Goal: Task Accomplishment & Management: Manage account settings

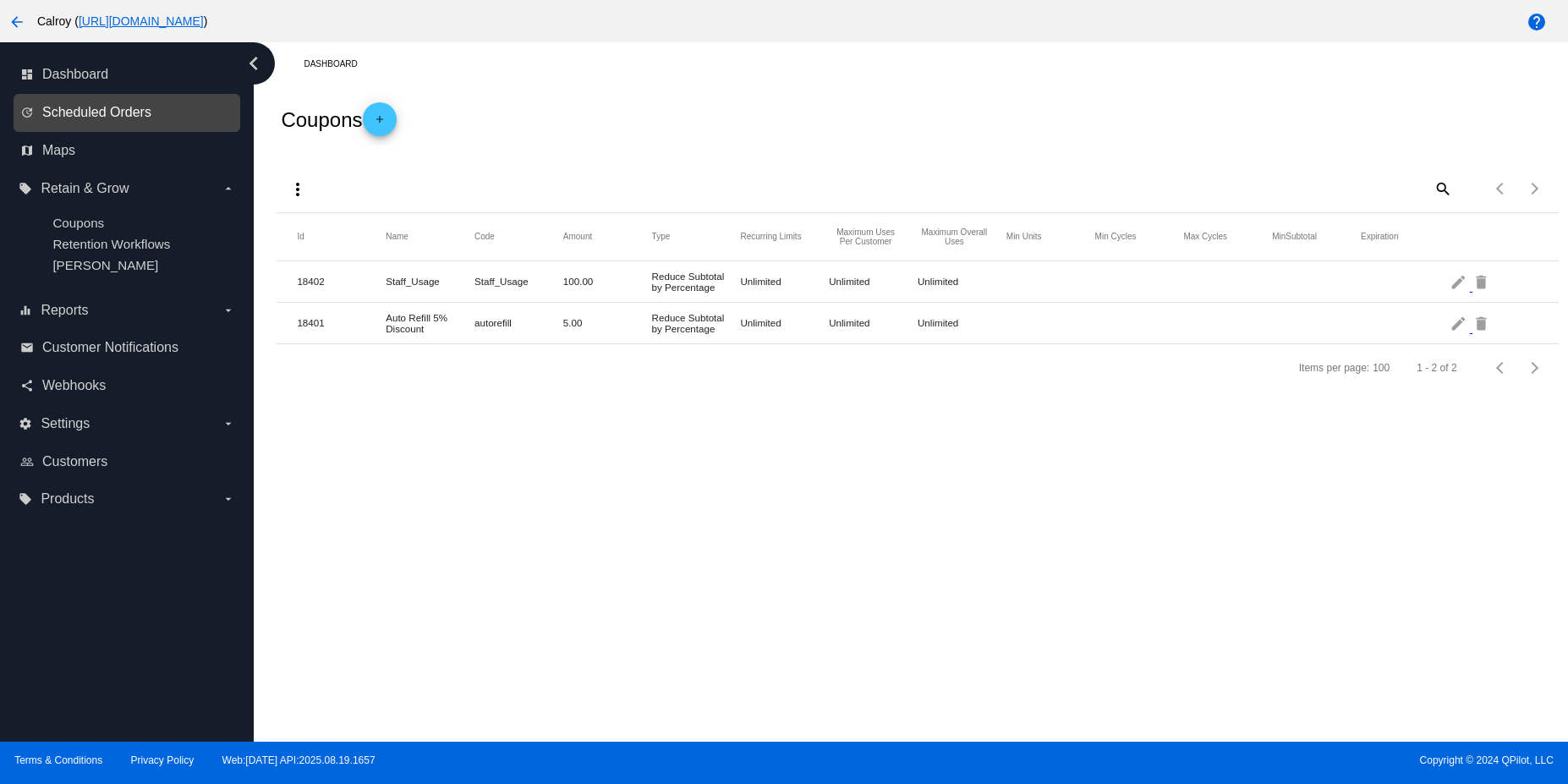
click at [66, 116] on span "Scheduled Orders" at bounding box center [96, 113] width 109 height 15
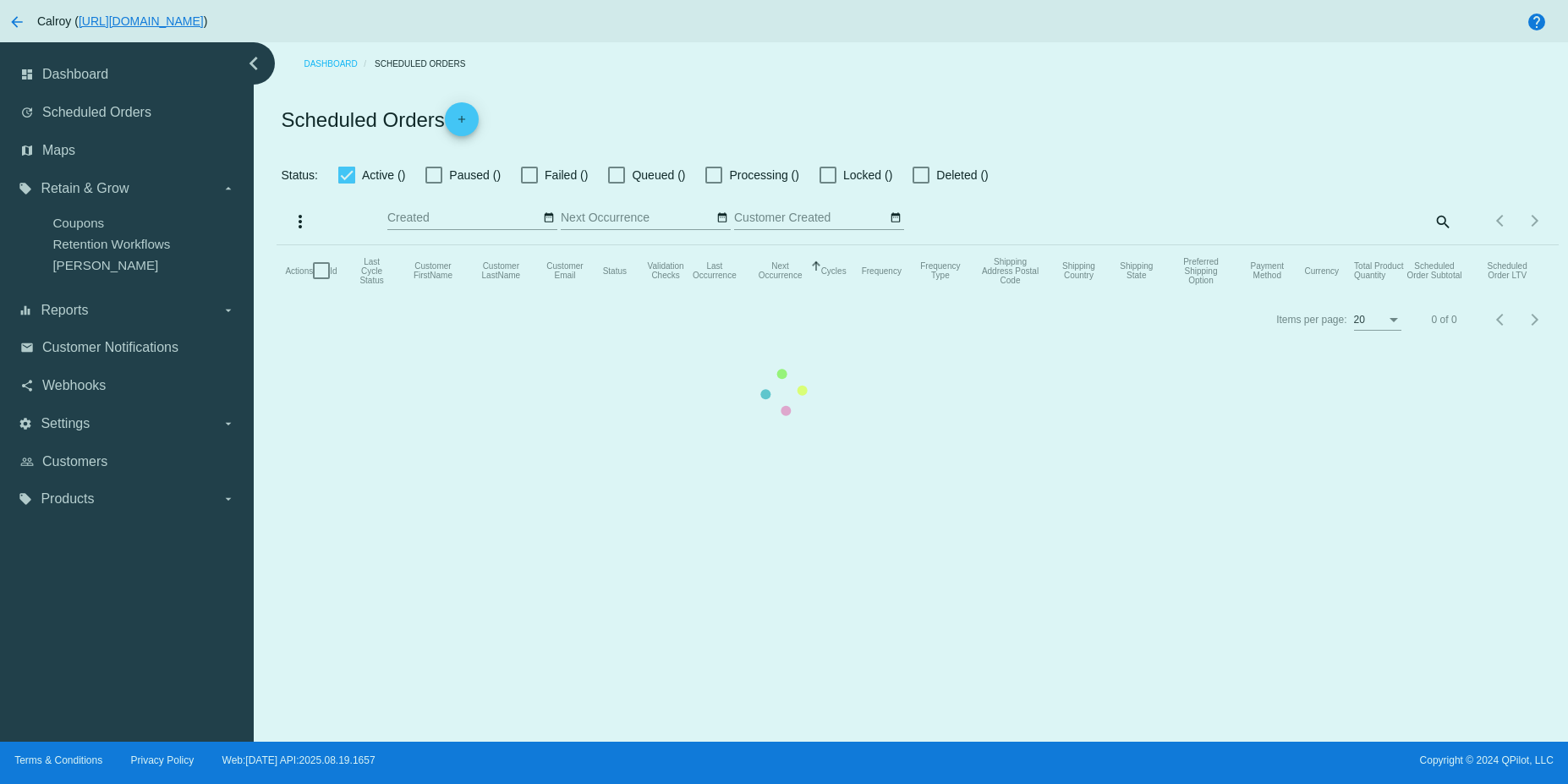
checkbox input "true"
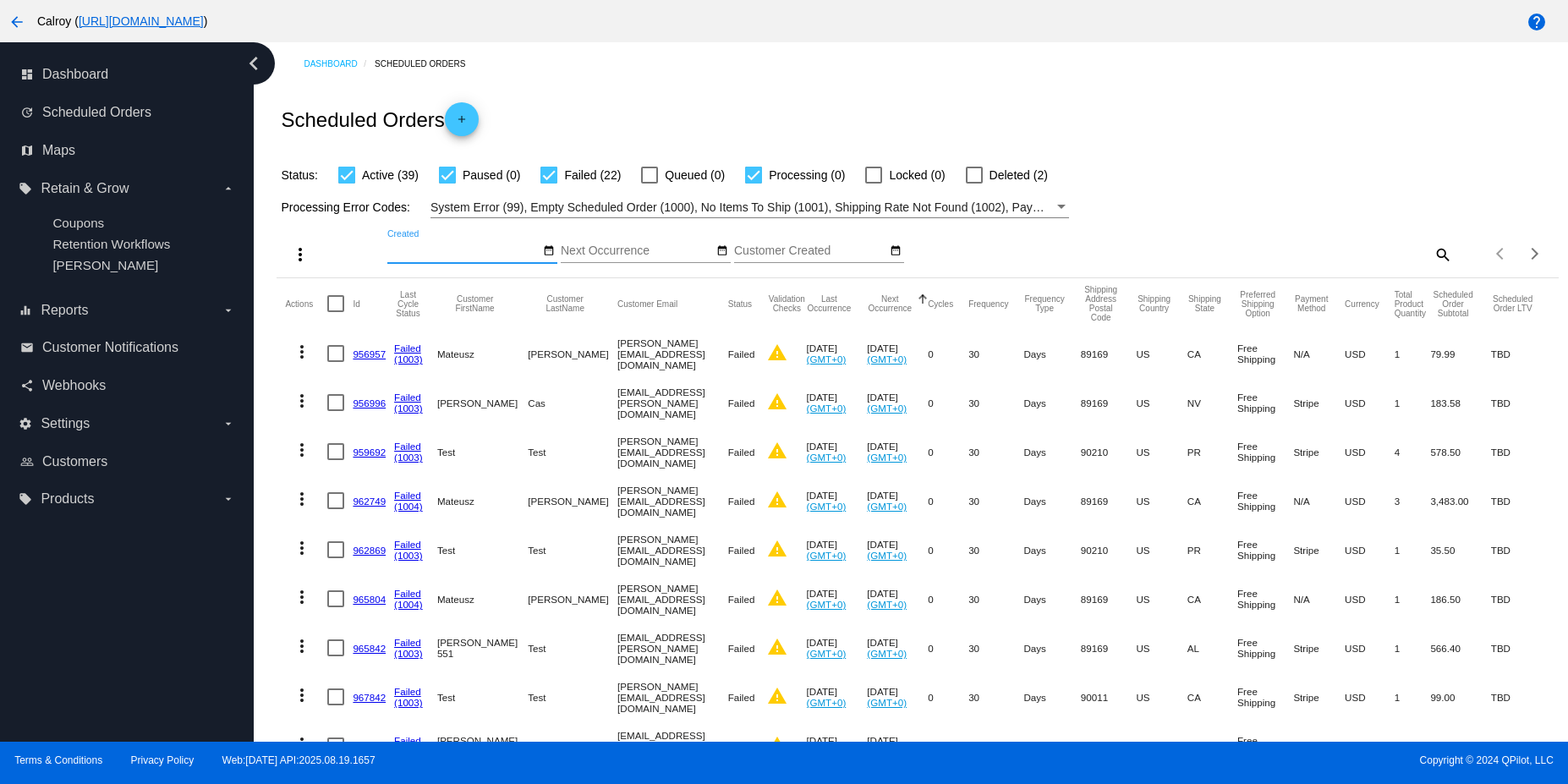
click at [440, 244] on input "Created" at bounding box center [463, 251] width 152 height 13
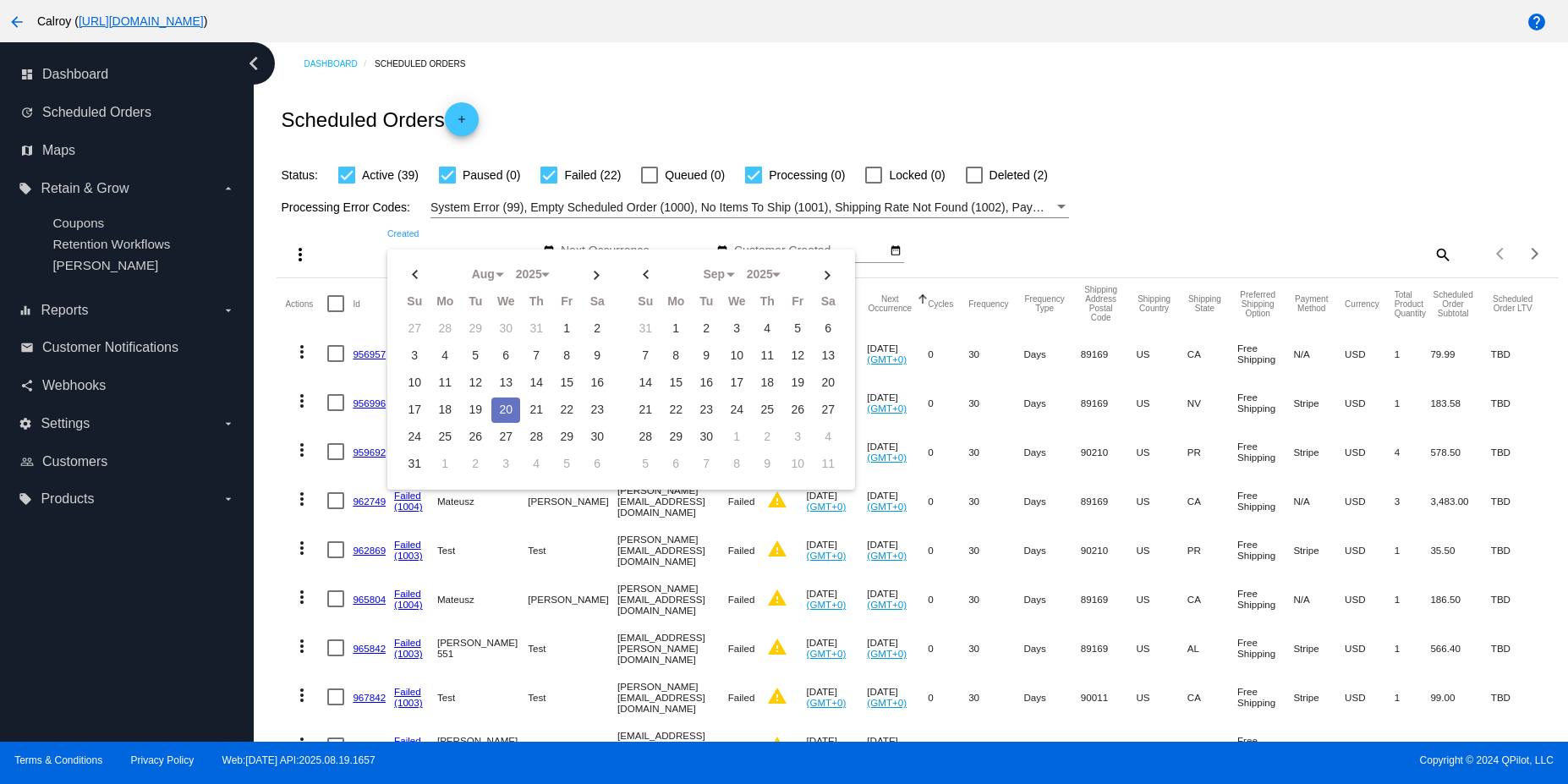
click at [497, 413] on td "20" at bounding box center [506, 410] width 29 height 25
click at [510, 401] on td "20" at bounding box center [506, 410] width 29 height 25
type input "[DATE] - [DATE]"
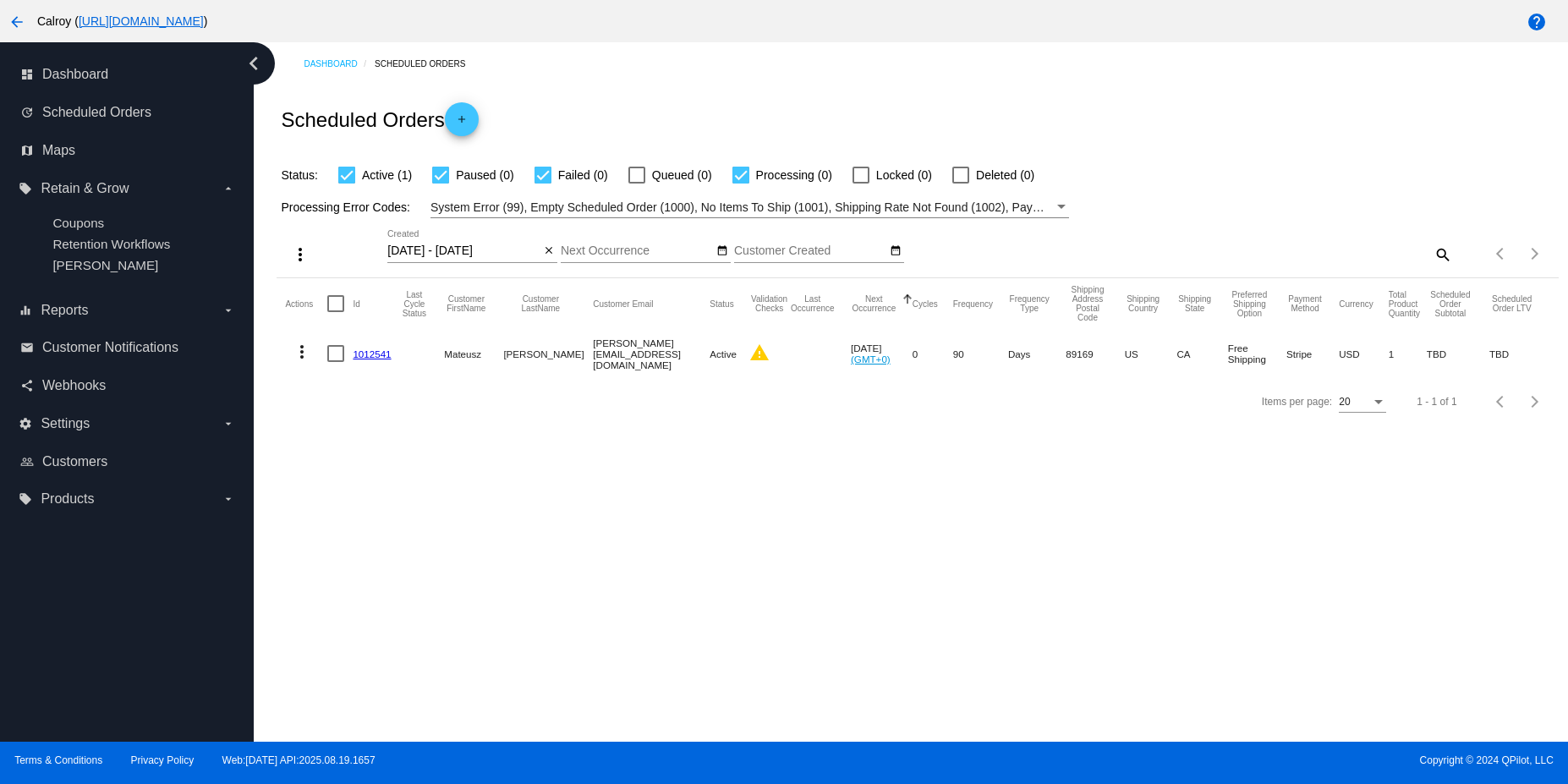
click at [376, 351] on link "1012541" at bounding box center [372, 353] width 38 height 11
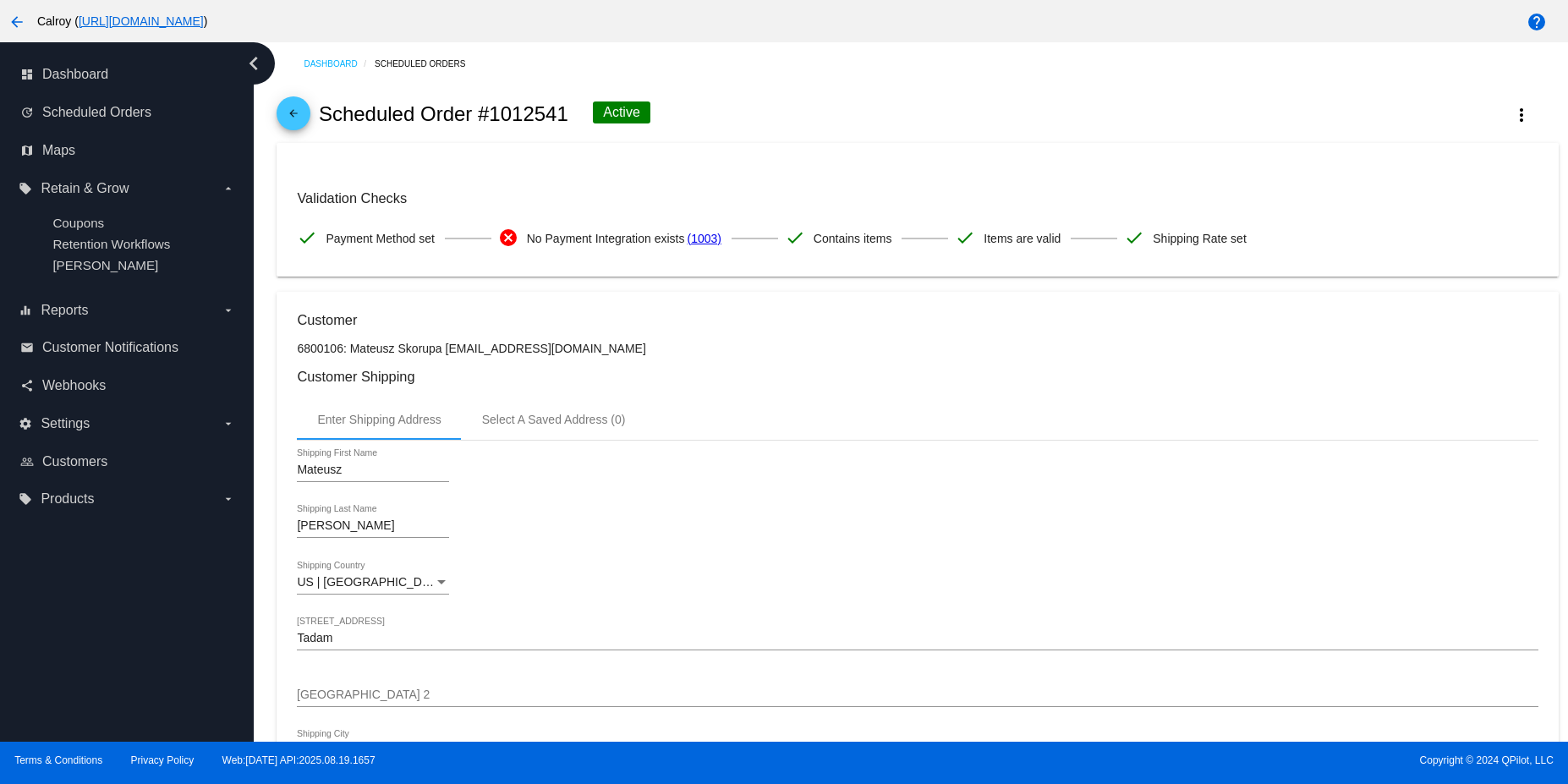
click at [702, 240] on link "(1003)" at bounding box center [703, 239] width 34 height 36
click at [85, 105] on span "Scheduled Orders" at bounding box center [96, 113] width 109 height 15
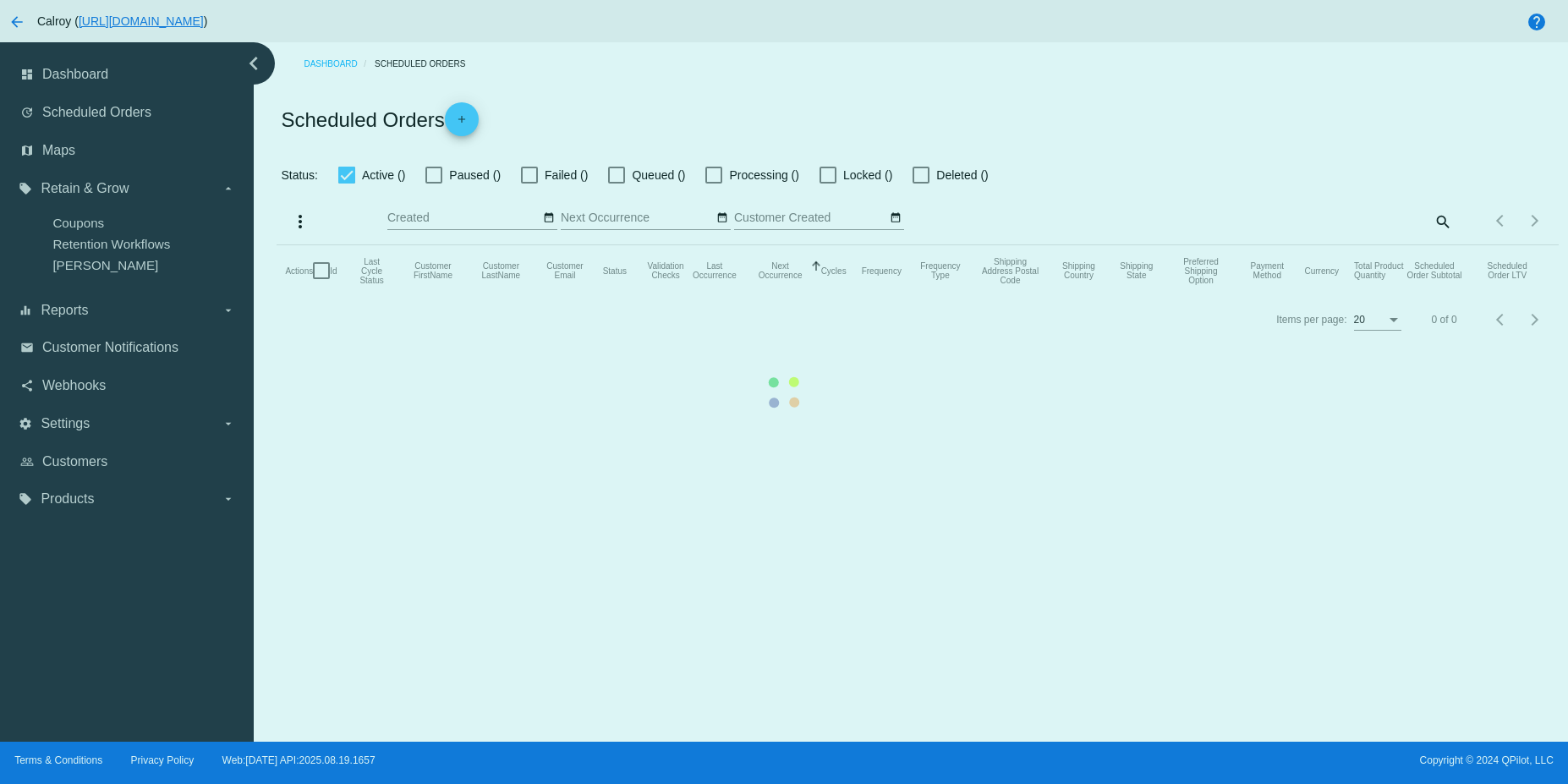
checkbox input "true"
type input "[DATE] - [DATE]"
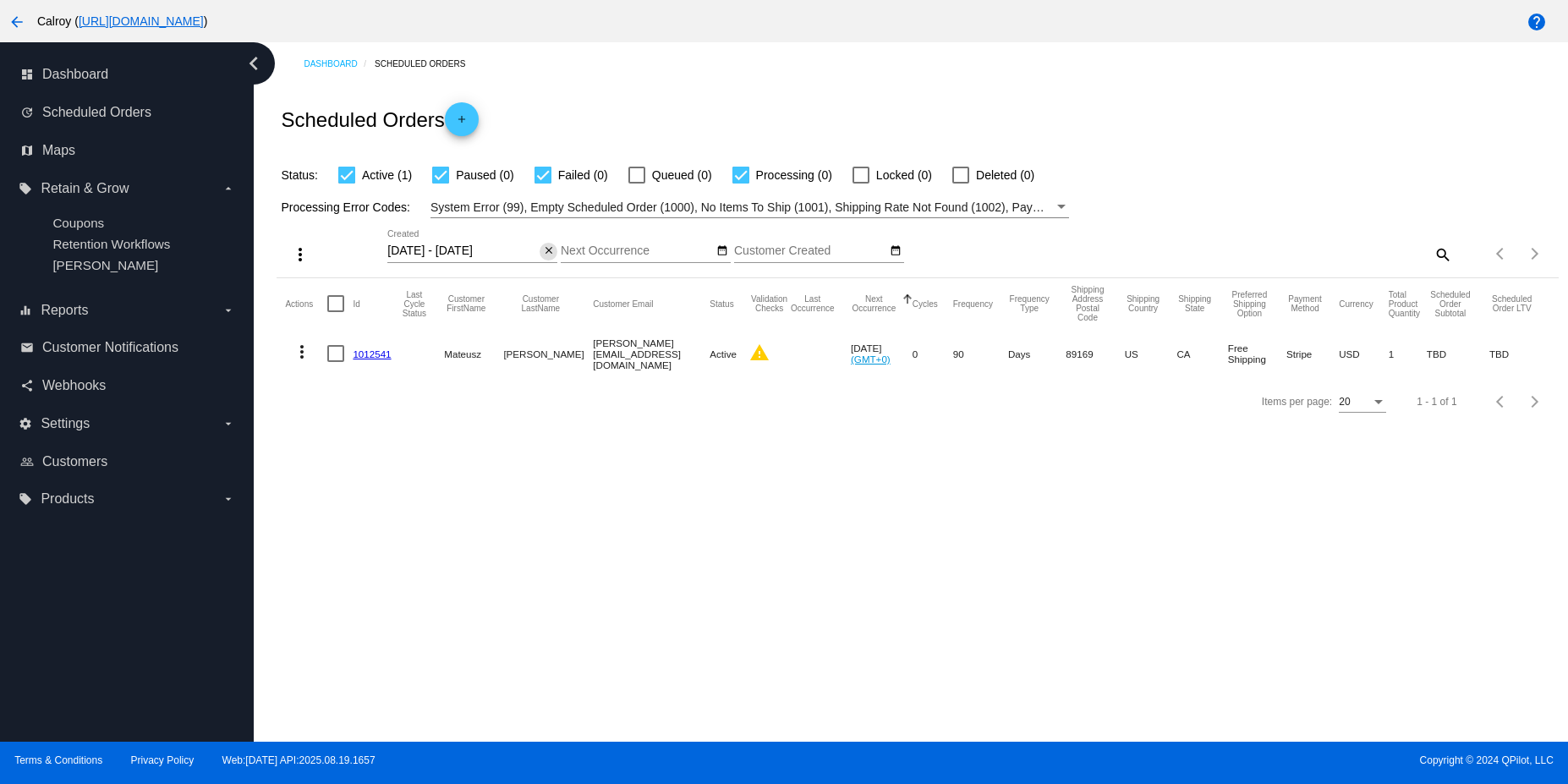
click at [541, 248] on button "close" at bounding box center [548, 251] width 17 height 17
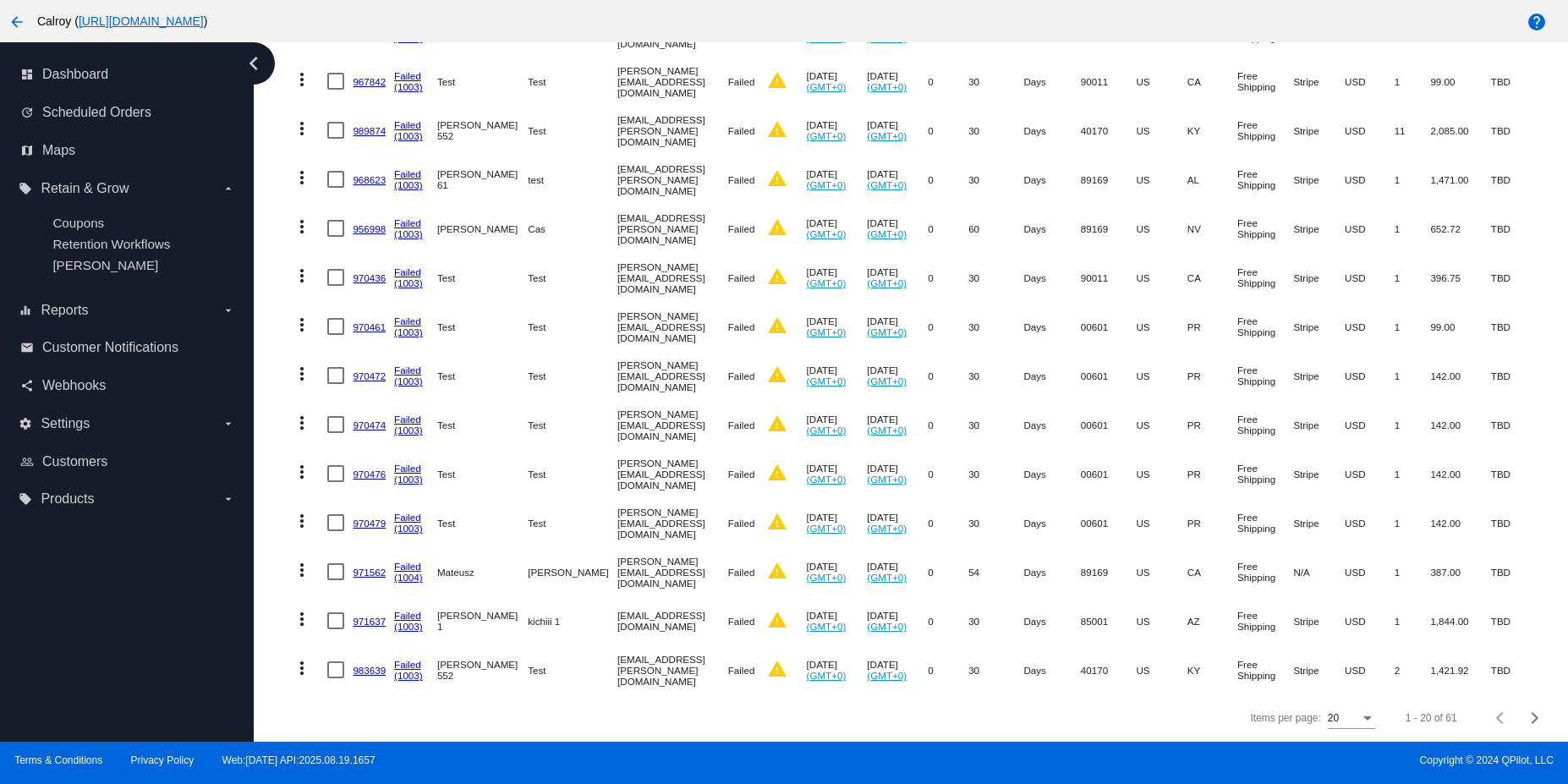
scroll to position [628, 0]
drag, startPoint x: 1521, startPoint y: 717, endPoint x: 1463, endPoint y: 662, distance: 79.9
click at [1527, 717] on div "Next page" at bounding box center [1532, 719] width 12 height 12
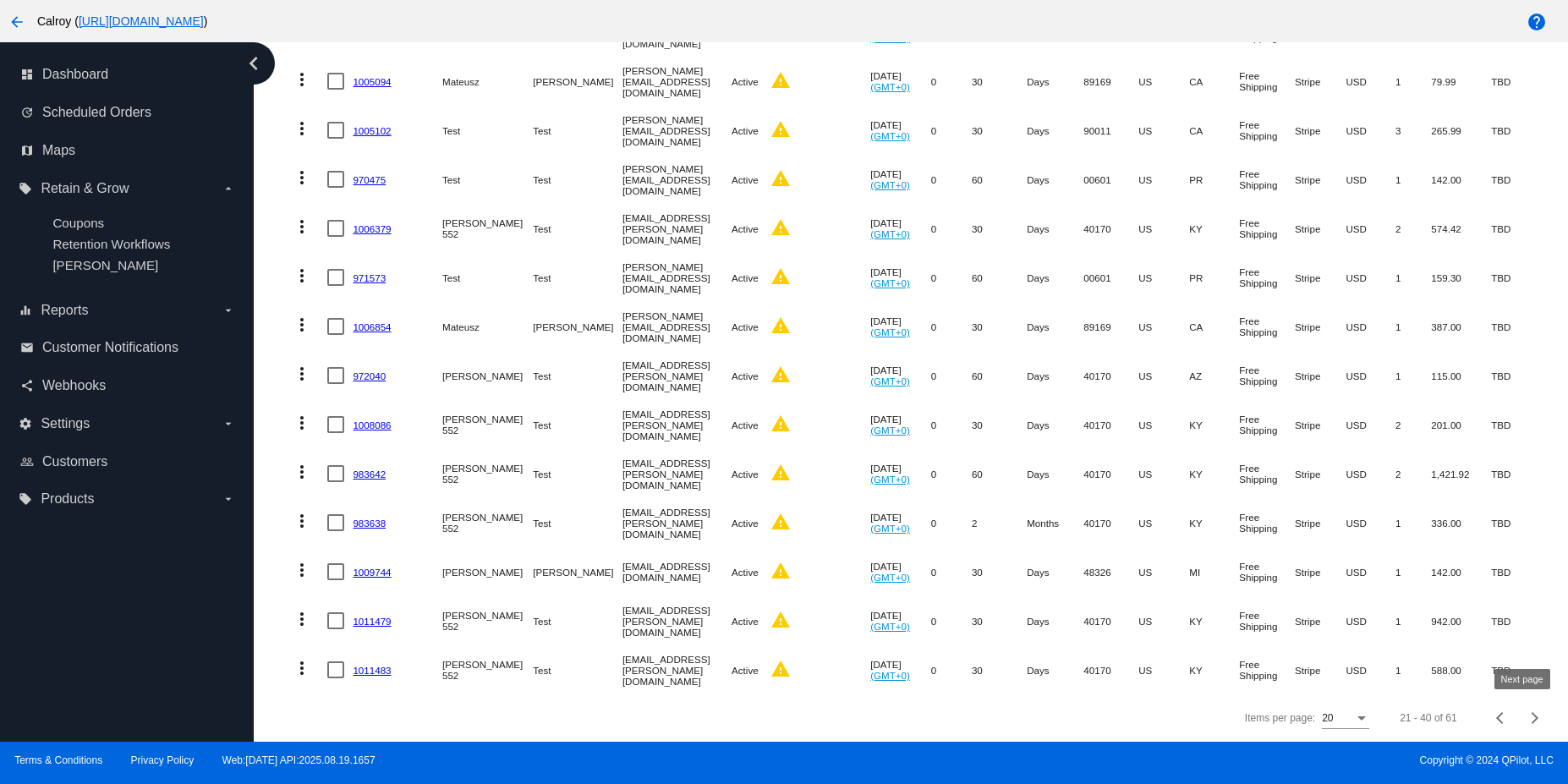
drag, startPoint x: 1523, startPoint y: 718, endPoint x: 1501, endPoint y: 696, distance: 31.1
click at [1527, 714] on span "Next page" at bounding box center [1534, 718] width 34 height 9
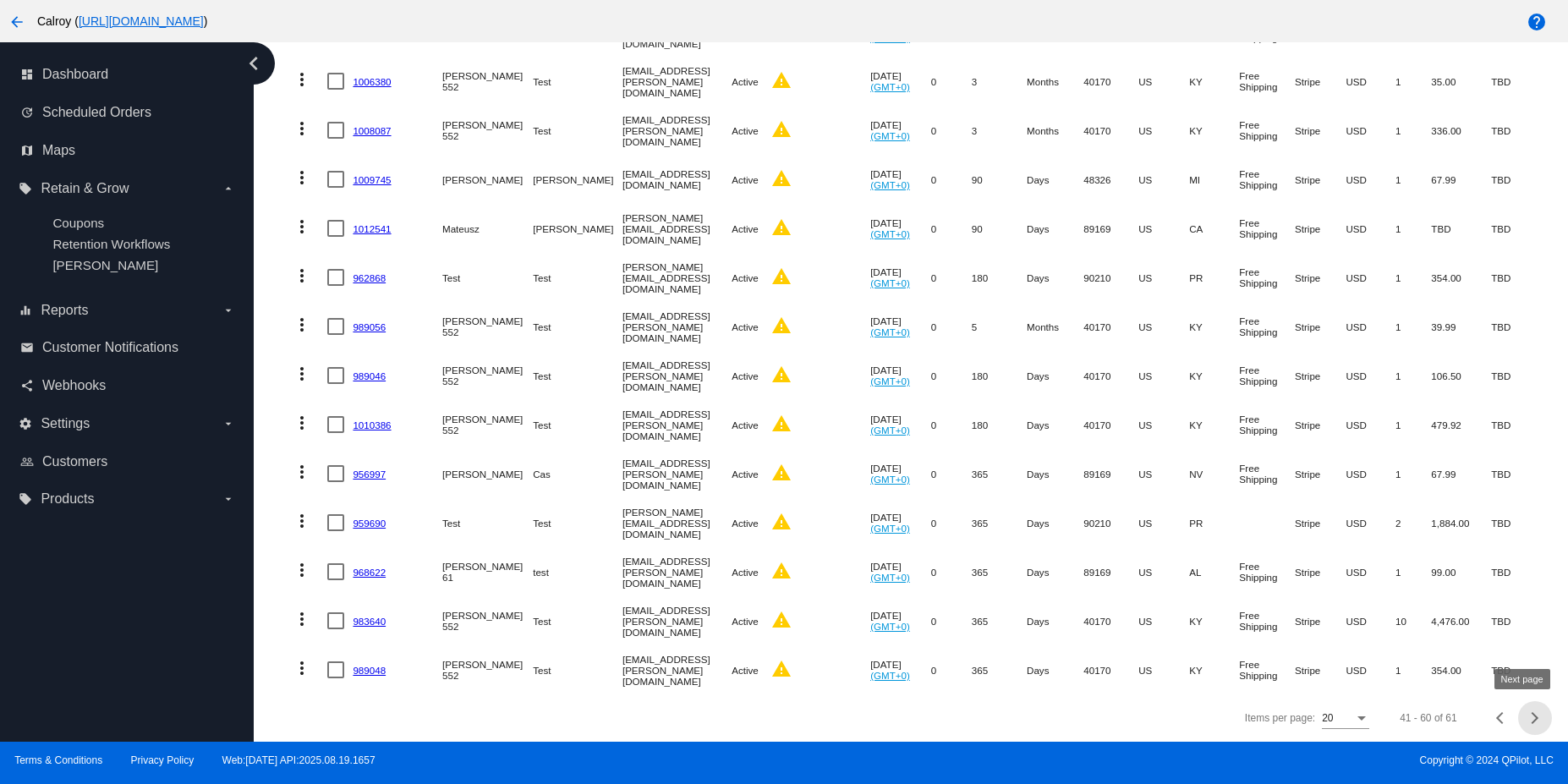
click at [1525, 720] on span "Next page" at bounding box center [1534, 718] width 34 height 9
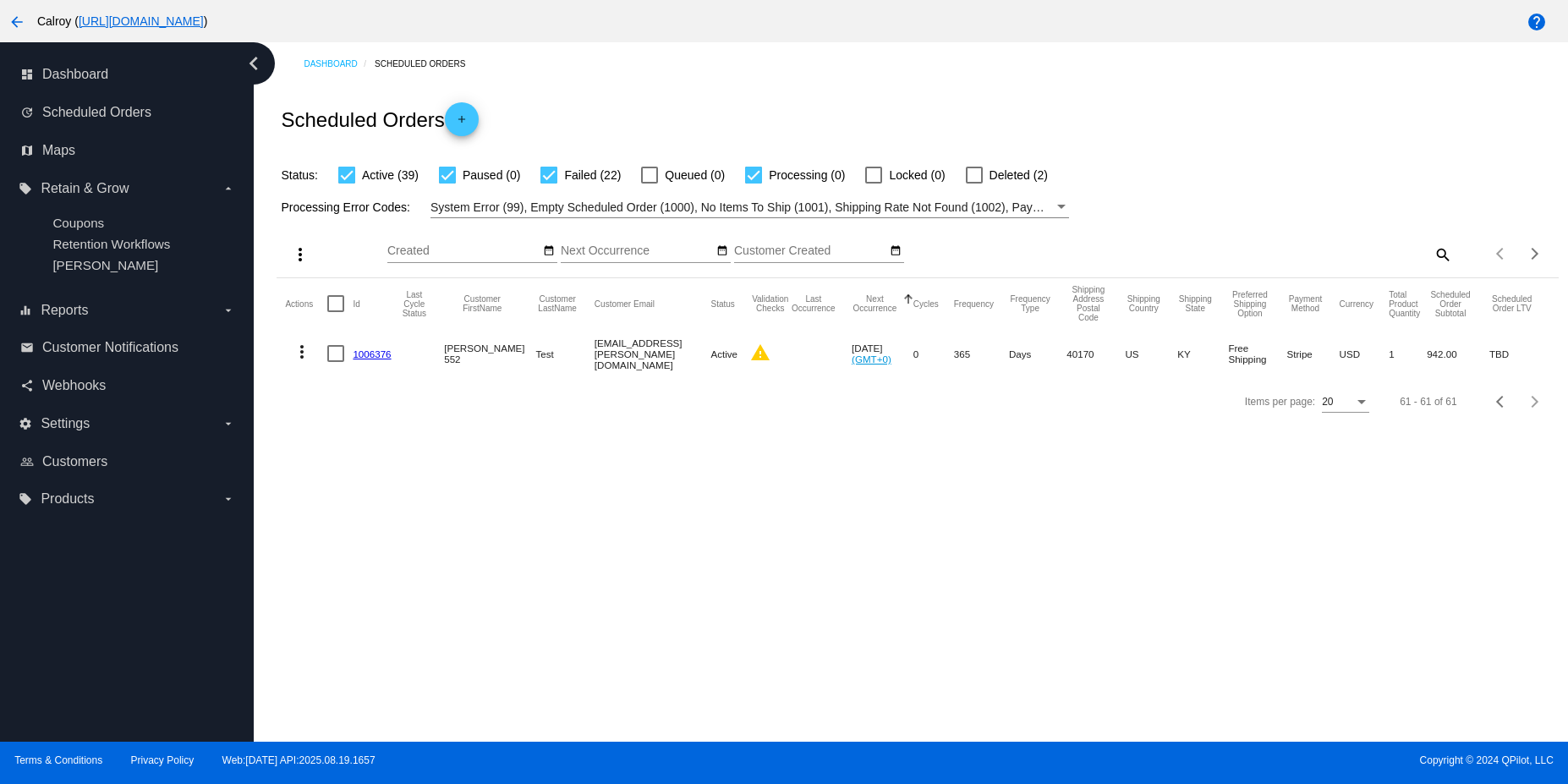
scroll to position [0, 0]
click at [1492, 406] on span "Previous page" at bounding box center [1501, 401] width 34 height 9
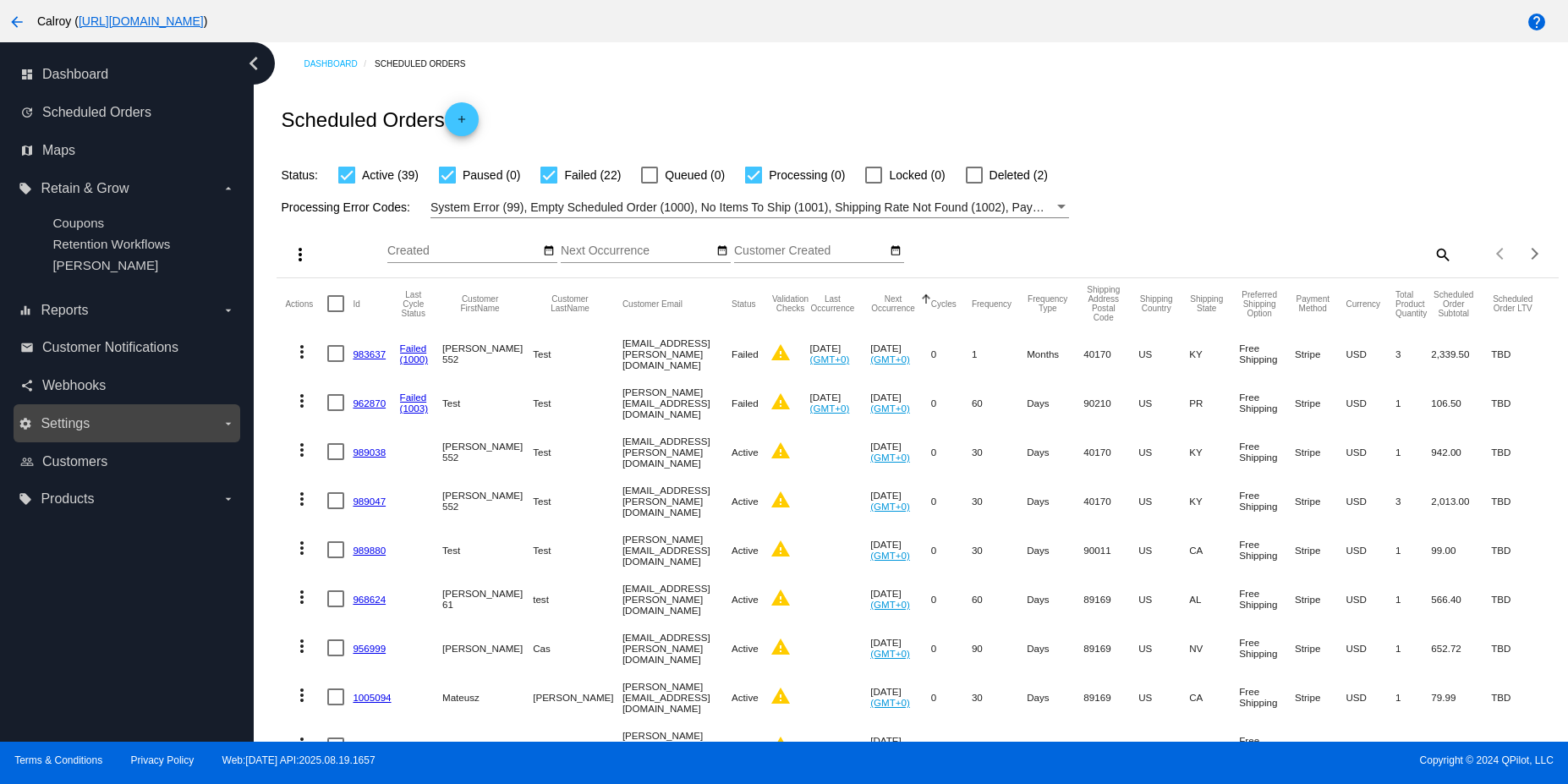
click at [215, 423] on label "settings Settings arrow_drop_down" at bounding box center [126, 424] width 215 height 27
click at [0, 0] on input "settings Settings arrow_drop_down" at bounding box center [0, 0] width 0 height 0
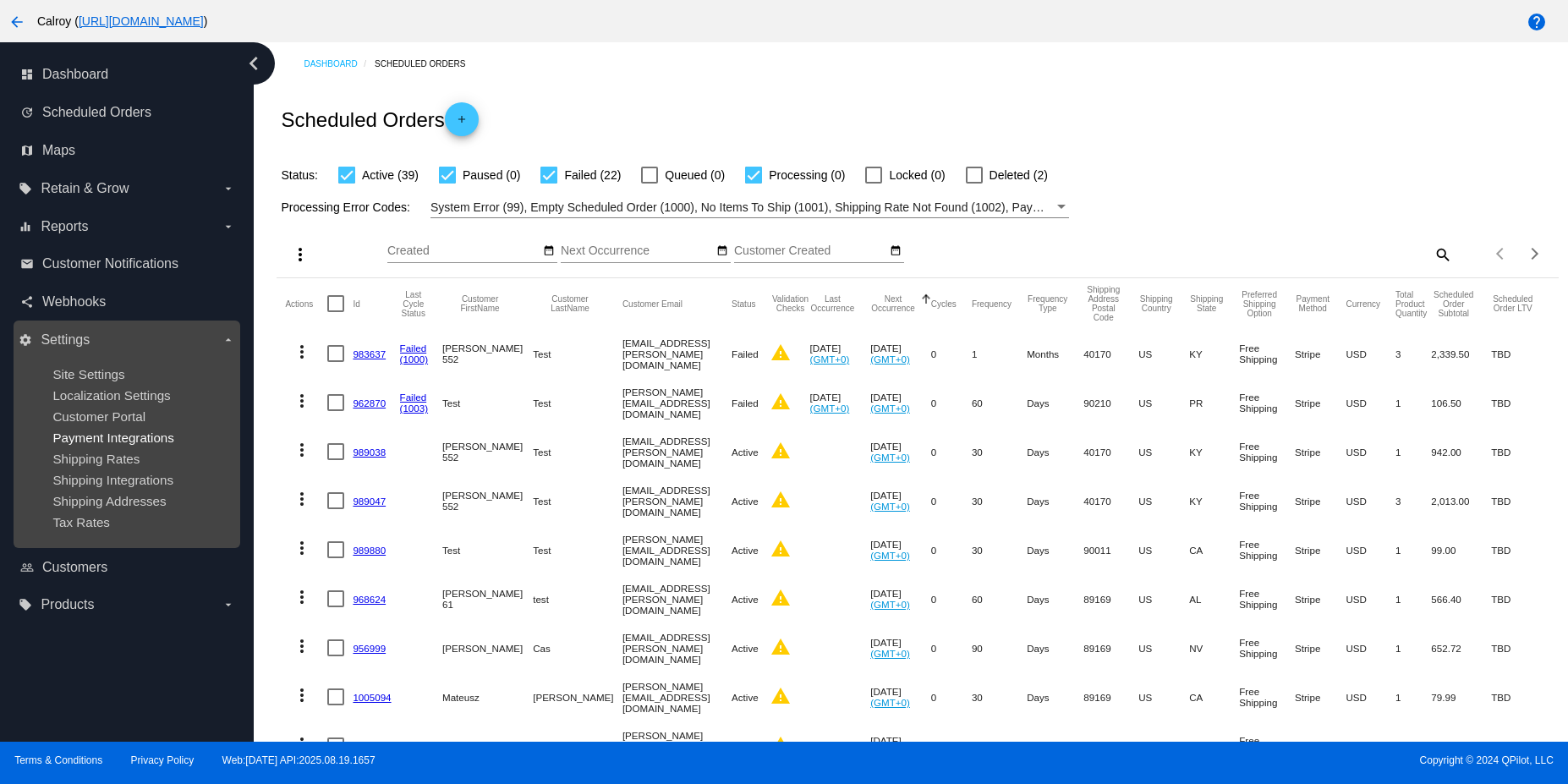
click at [123, 441] on span "Payment Integrations" at bounding box center [113, 438] width 122 height 14
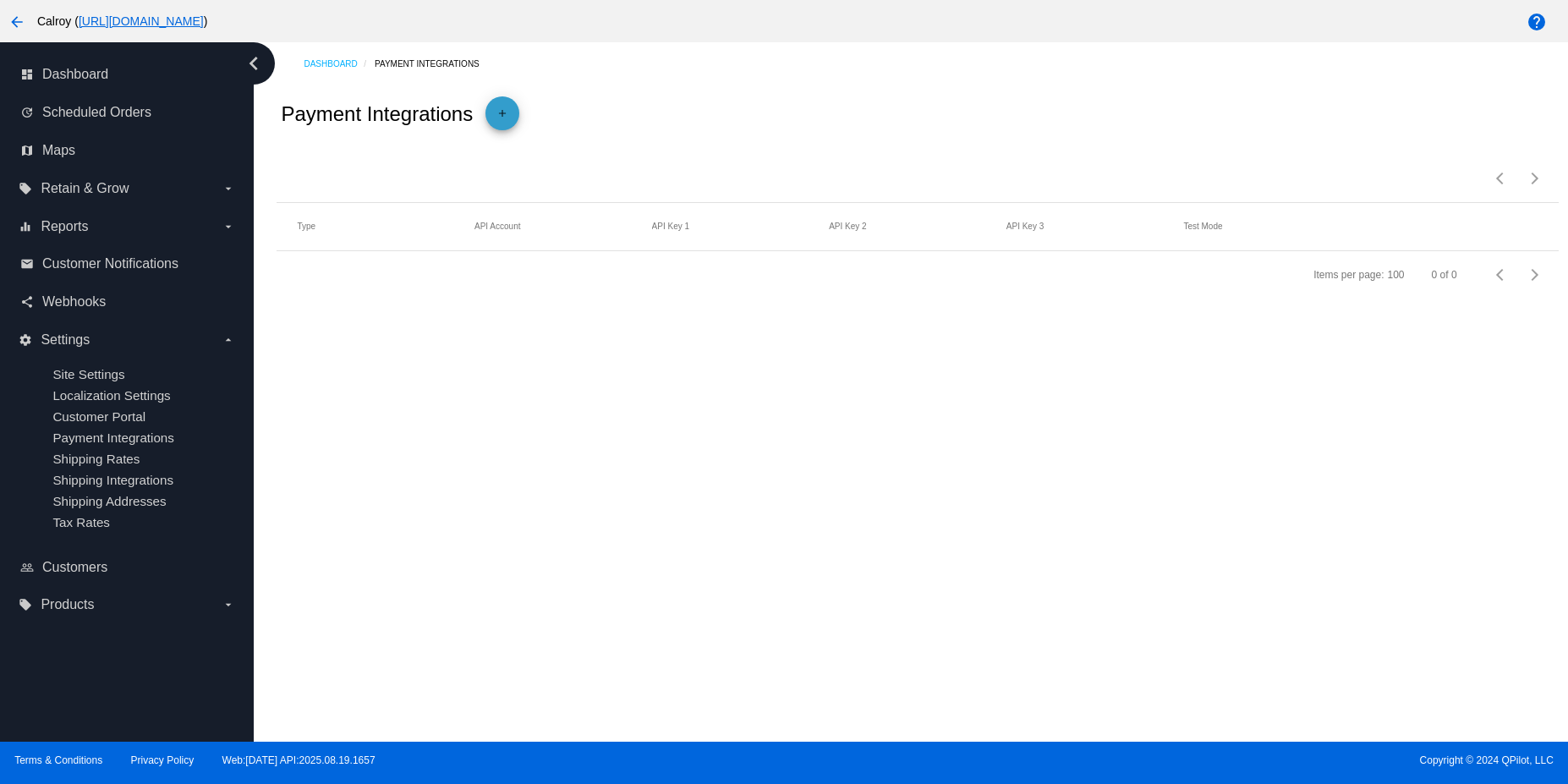
click at [503, 116] on mat-icon "add" at bounding box center [502, 117] width 20 height 20
click at [438, 179] on div "Payment Method Type" at bounding box center [441, 185] width 15 height 13
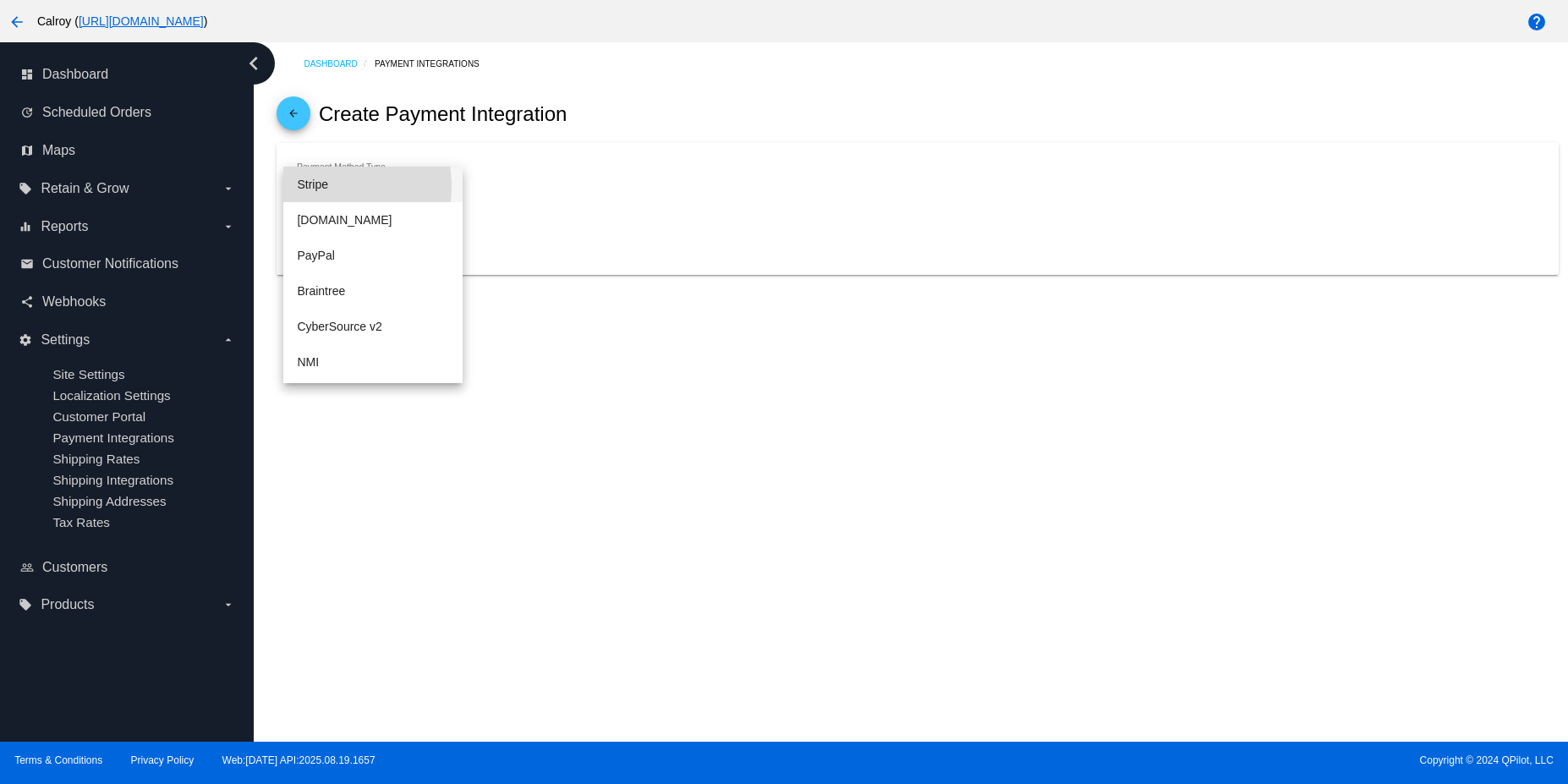
click at [325, 186] on span "Stripe" at bounding box center [373, 184] width 152 height 36
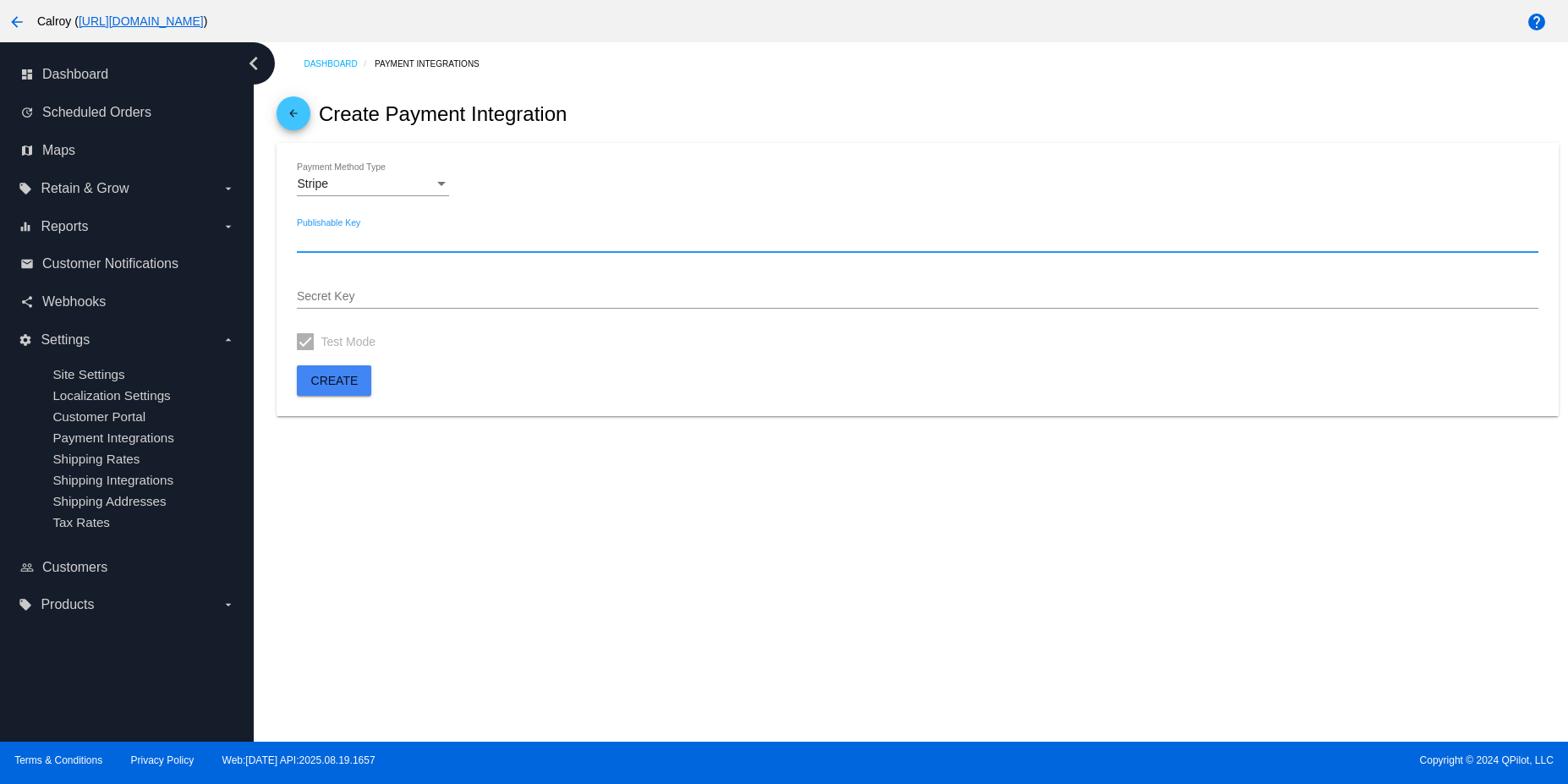
click at [367, 238] on input "Publishable Key" at bounding box center [917, 240] width 1240 height 13
paste input "pk_test_k2sheEdgZcHBEGQ3QUIVmEIf"
type input "pk_test_k2sheEdgZcHBEGQ3QUIVmEIf"
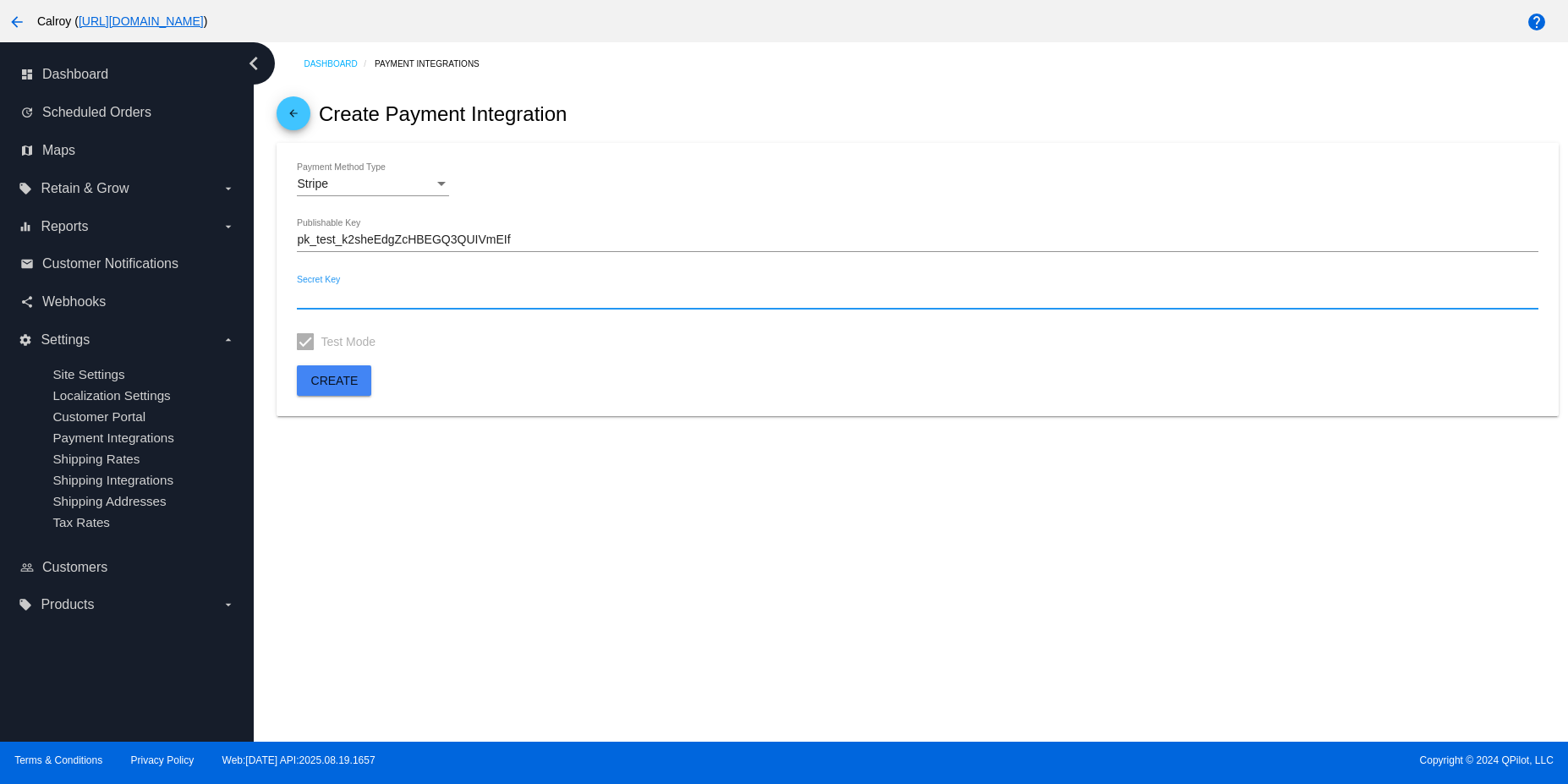
click at [350, 293] on input "Secret Key" at bounding box center [917, 297] width 1240 height 13
paste input "sk_test_hBVUyjUK4w7eedIRYPvweeof"
type input "sk_test_hBVUyjUK4w7eedIRYPvweeof"
drag, startPoint x: 329, startPoint y: 380, endPoint x: 342, endPoint y: 364, distance: 20.6
click at [329, 380] on span "Create" at bounding box center [335, 381] width 47 height 13
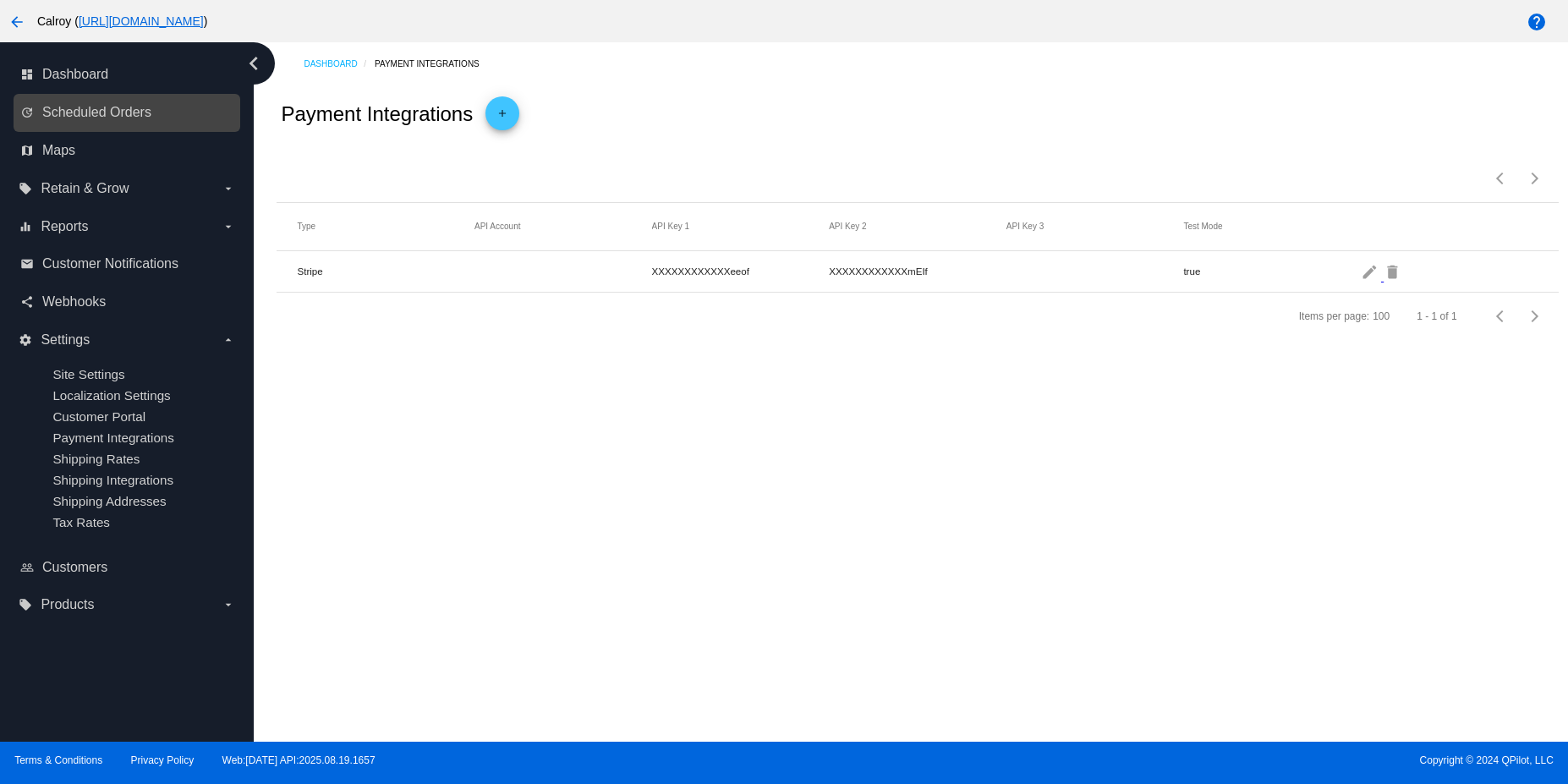
click at [118, 123] on link "update Scheduled Orders" at bounding box center [127, 113] width 214 height 27
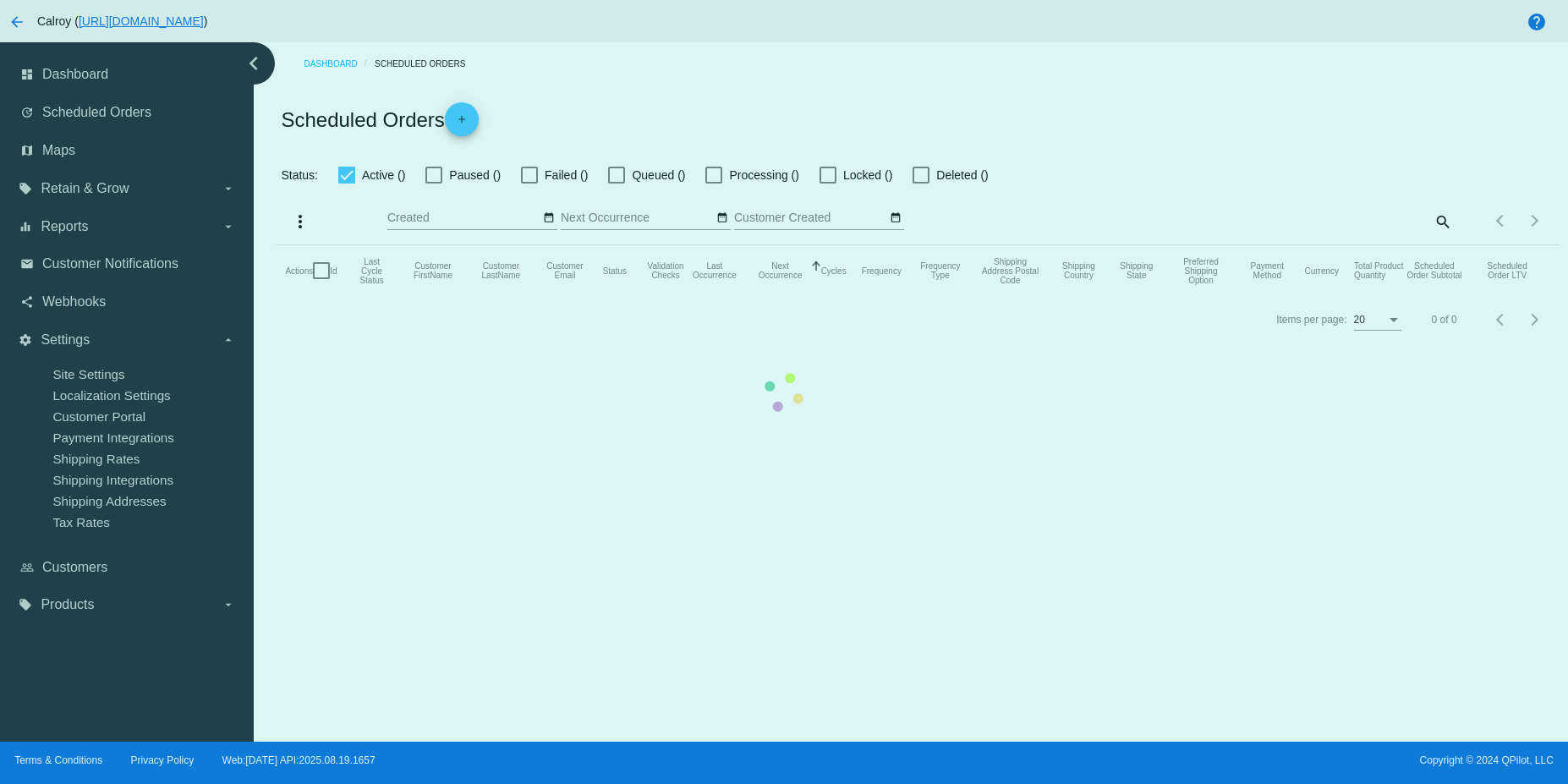
checkbox input "true"
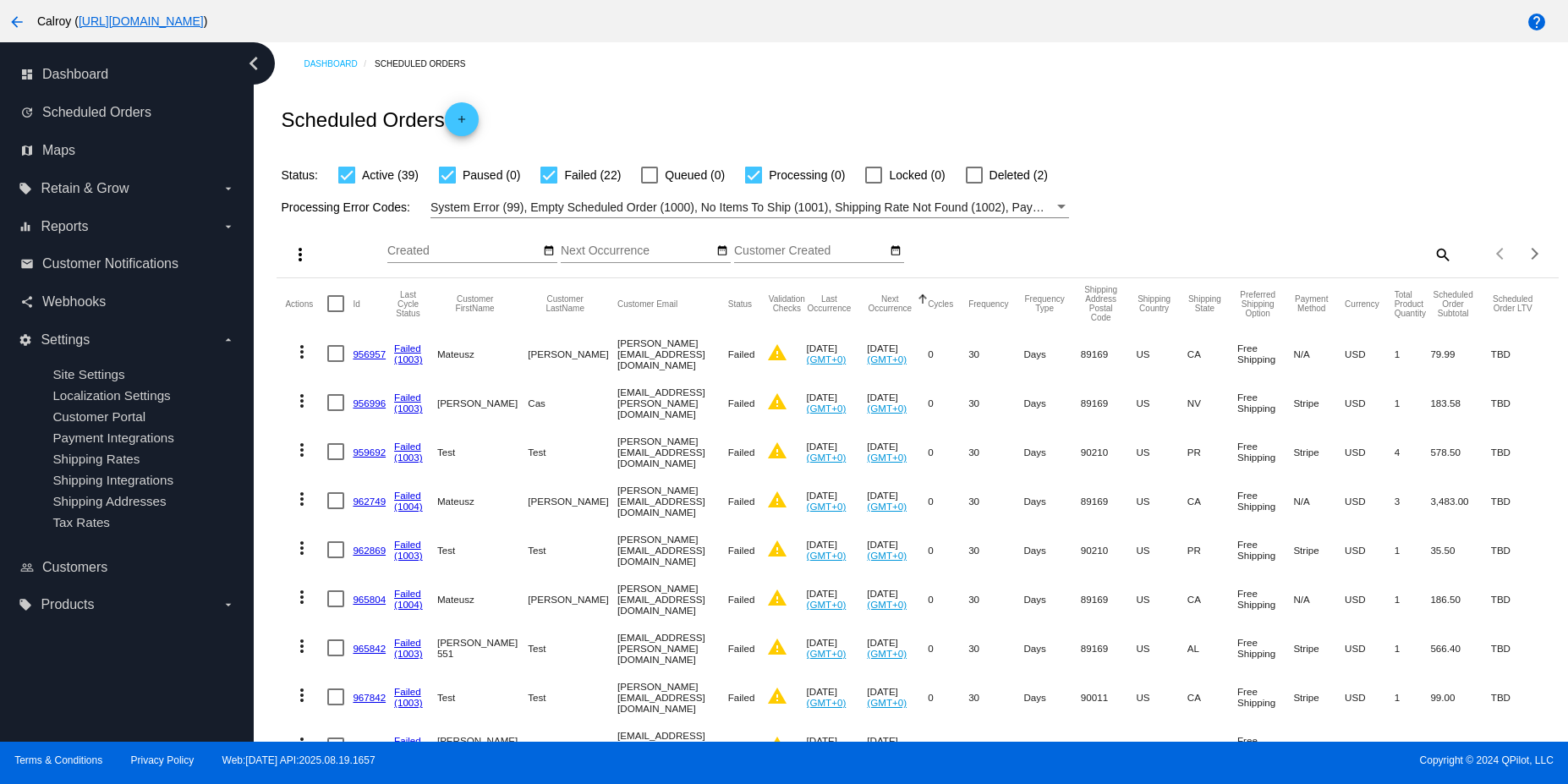
click at [405, 255] on input "Created" at bounding box center [463, 251] width 152 height 13
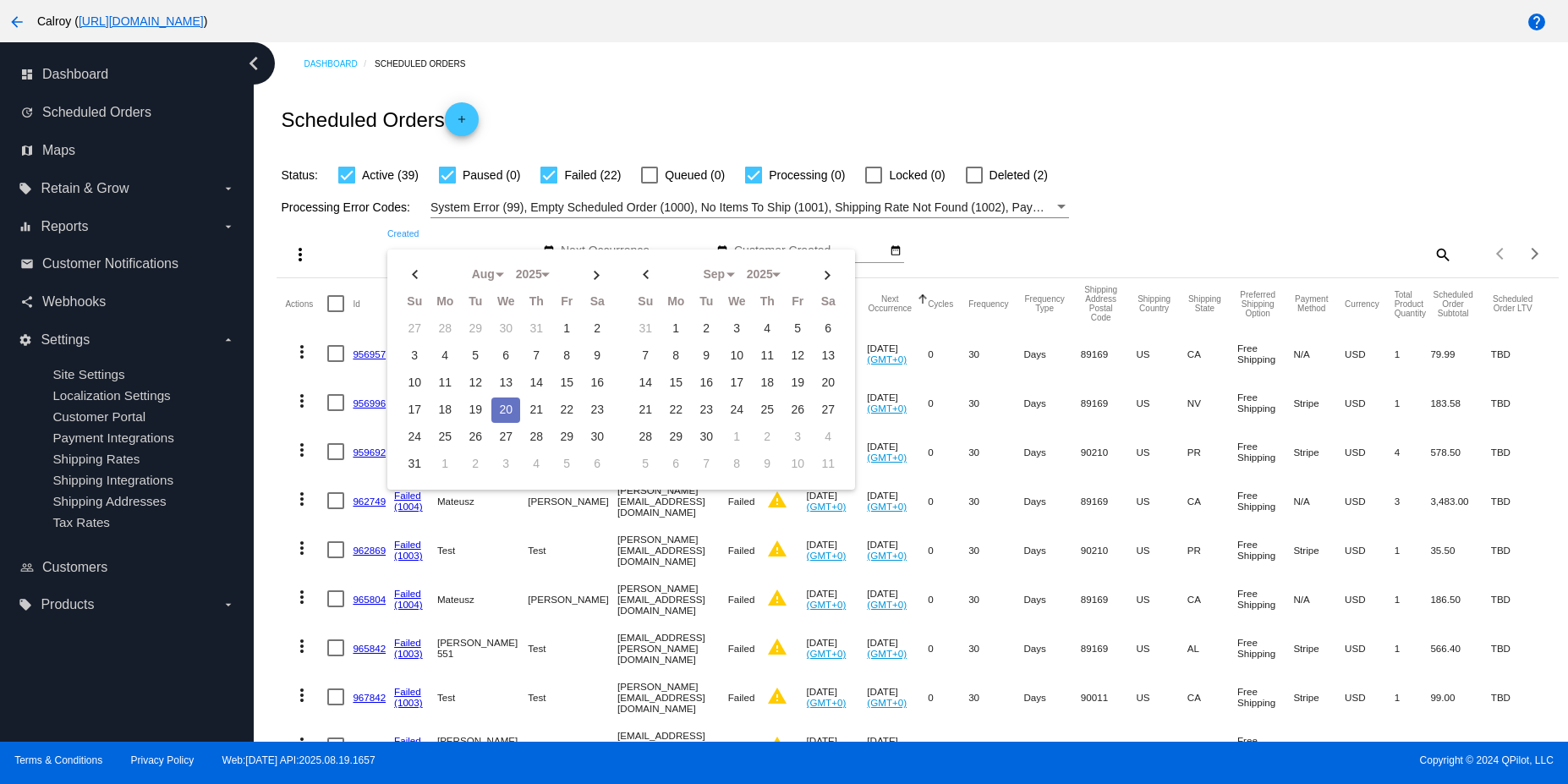
click at [500, 404] on td "20" at bounding box center [506, 410] width 29 height 25
click at [509, 405] on td "20" at bounding box center [506, 410] width 29 height 25
type input "[DATE] - [DATE]"
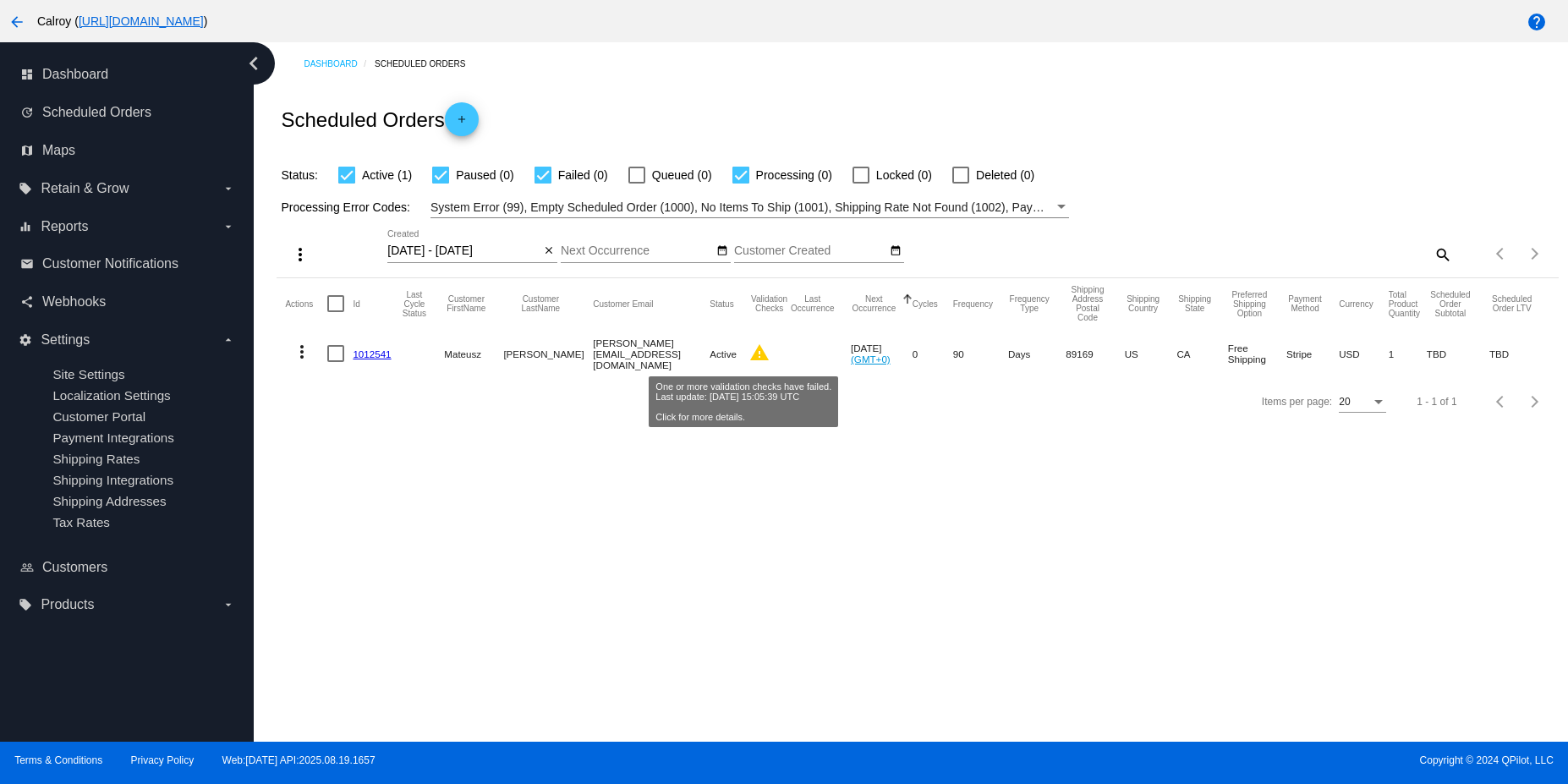
click at [749, 355] on mat-icon "warning" at bounding box center [759, 352] width 20 height 20
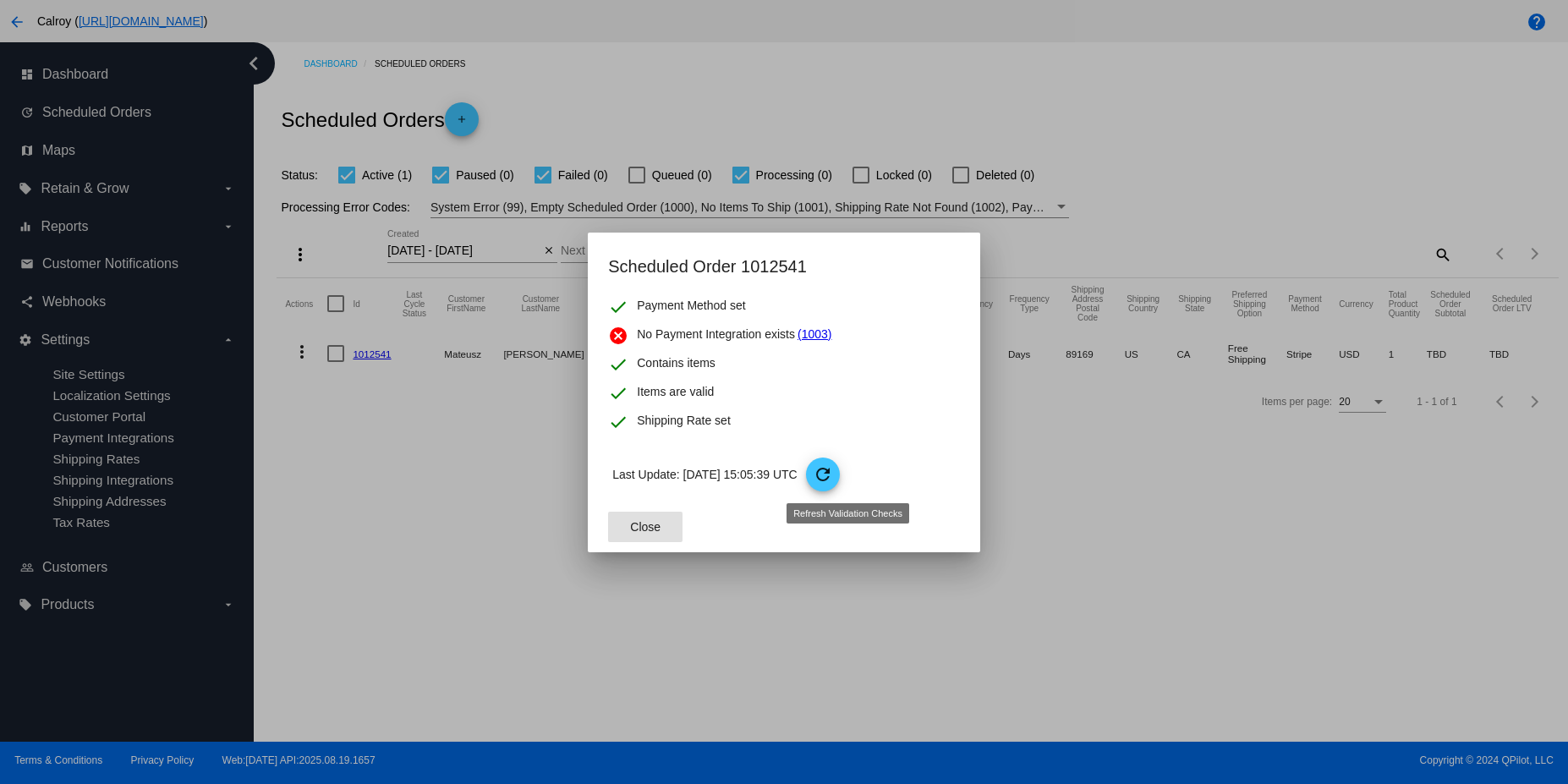
click at [833, 482] on mat-icon "refresh" at bounding box center [822, 474] width 20 height 20
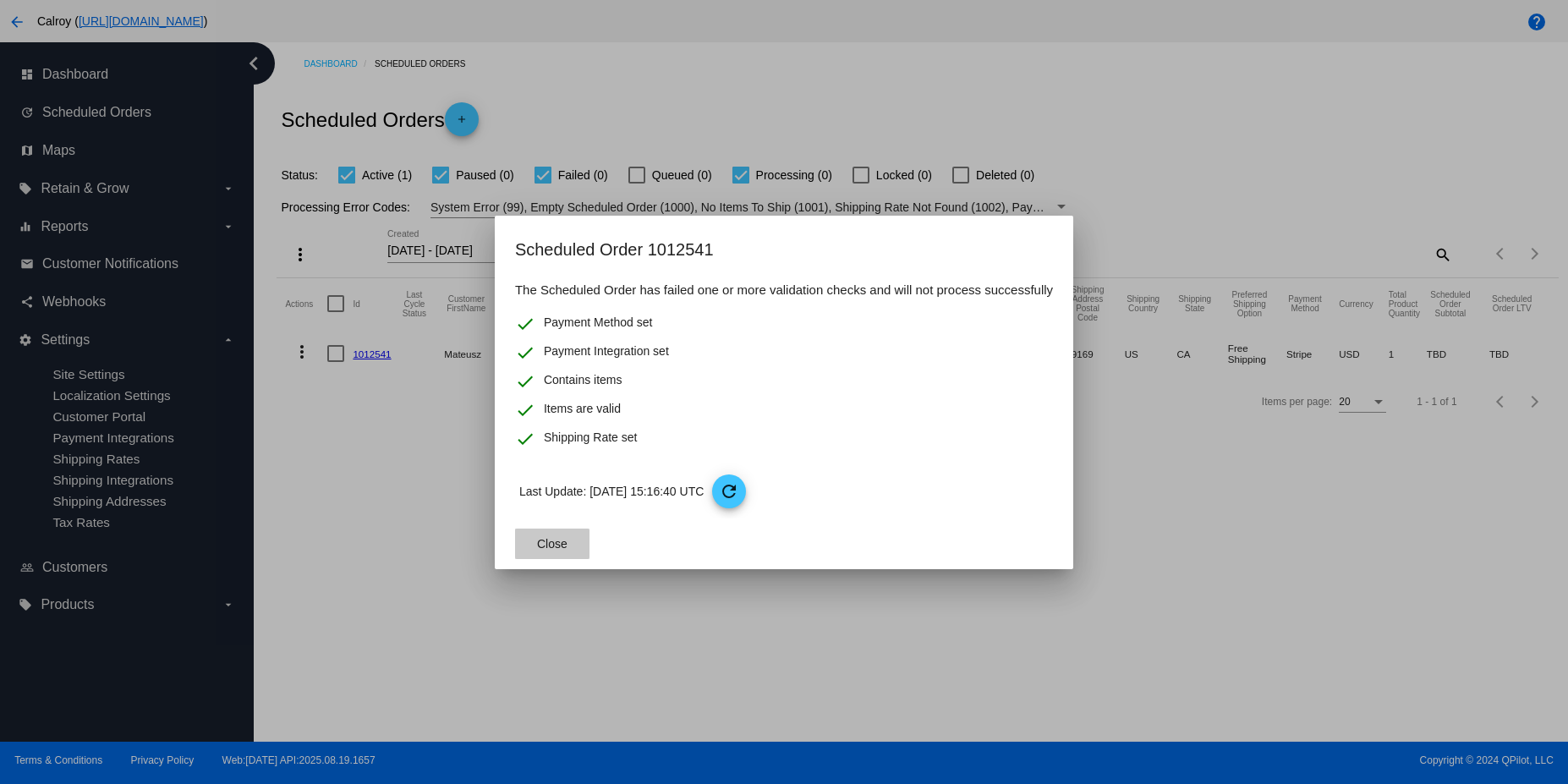
click at [546, 546] on span "Close" at bounding box center [553, 544] width 31 height 13
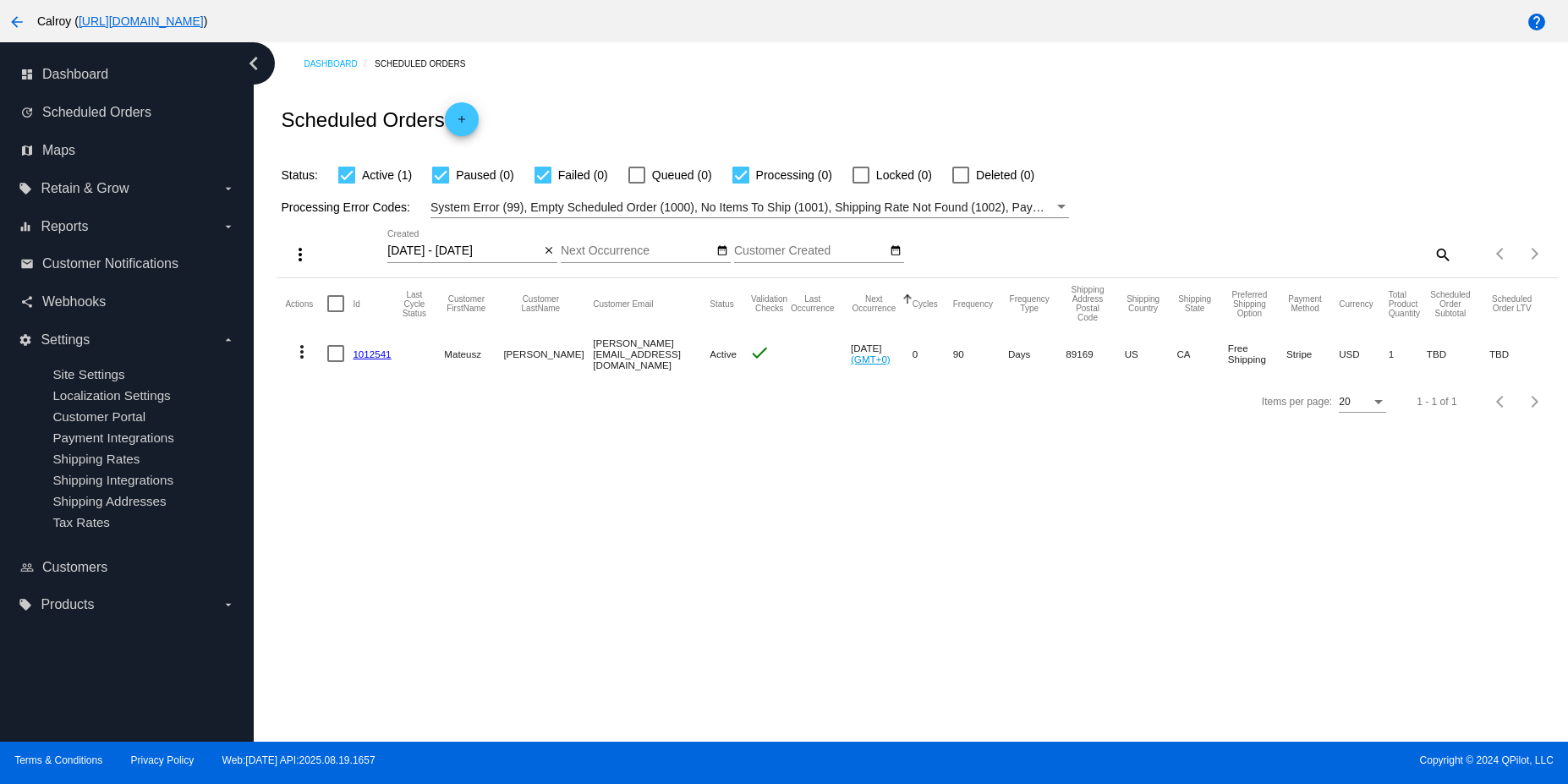
click at [385, 357] on link "1012541" at bounding box center [372, 353] width 38 height 11
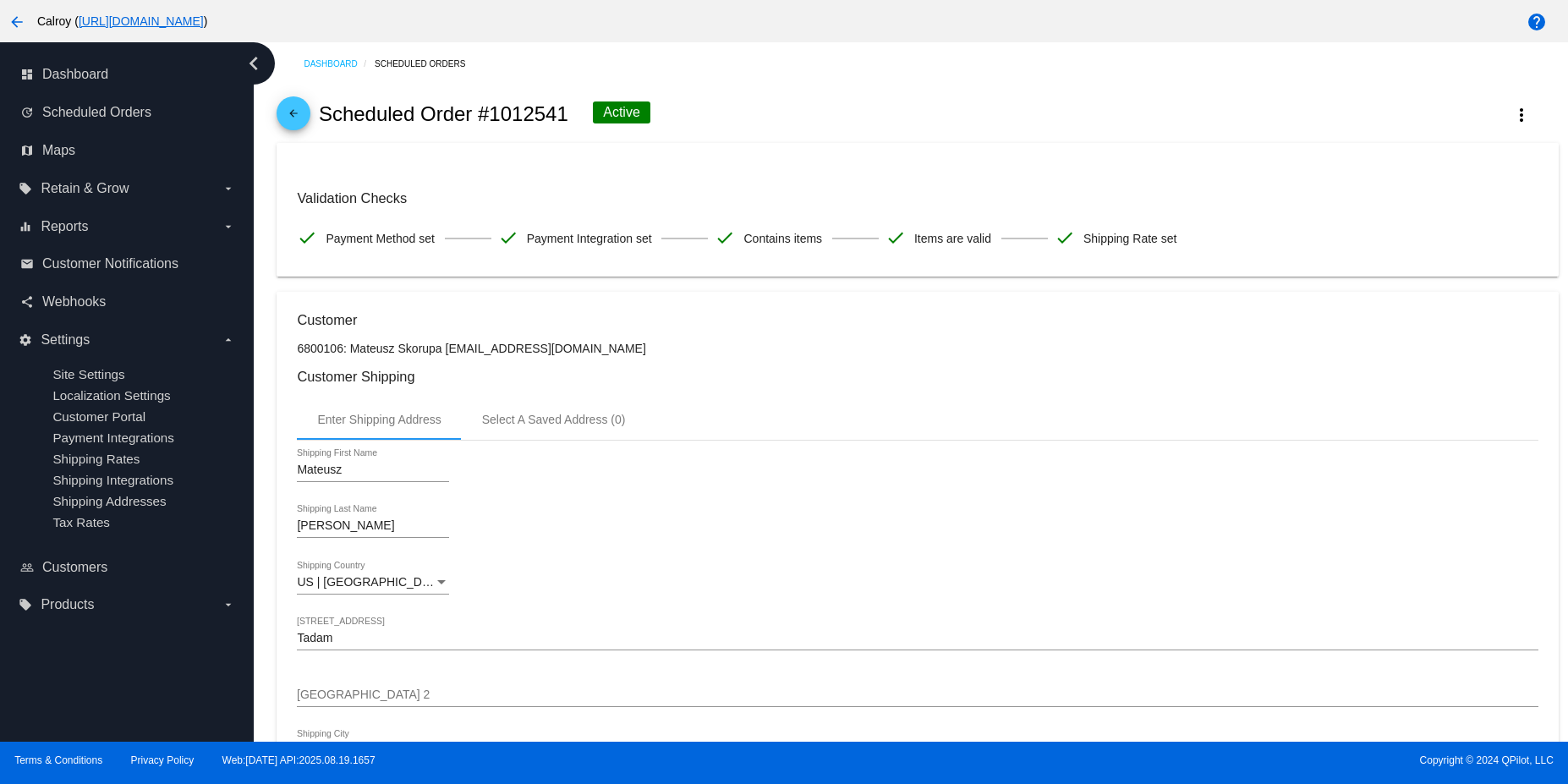
click at [301, 115] on mat-icon "arrow_back" at bounding box center [293, 117] width 20 height 20
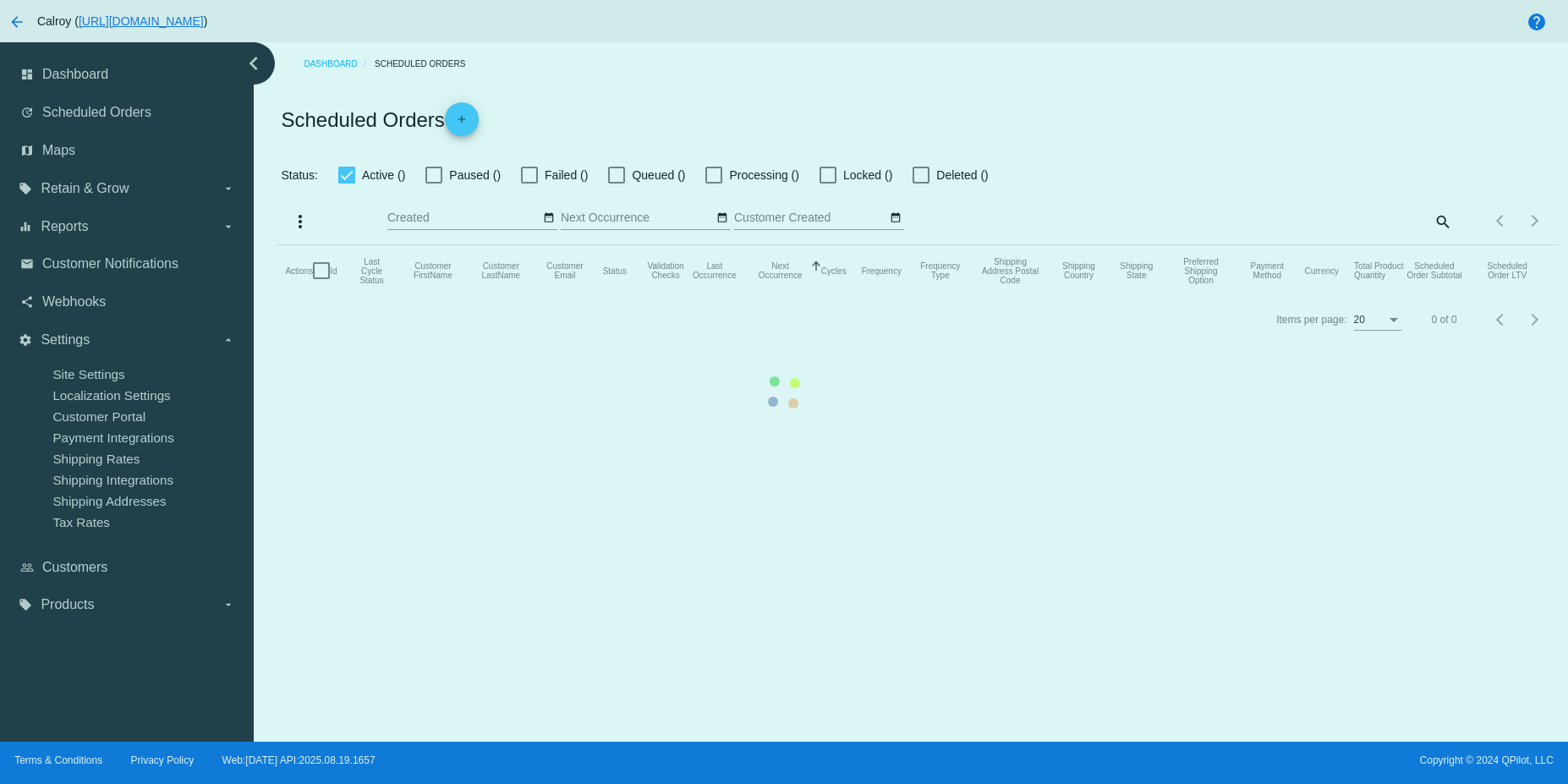
checkbox input "true"
type input "[DATE] - [DATE]"
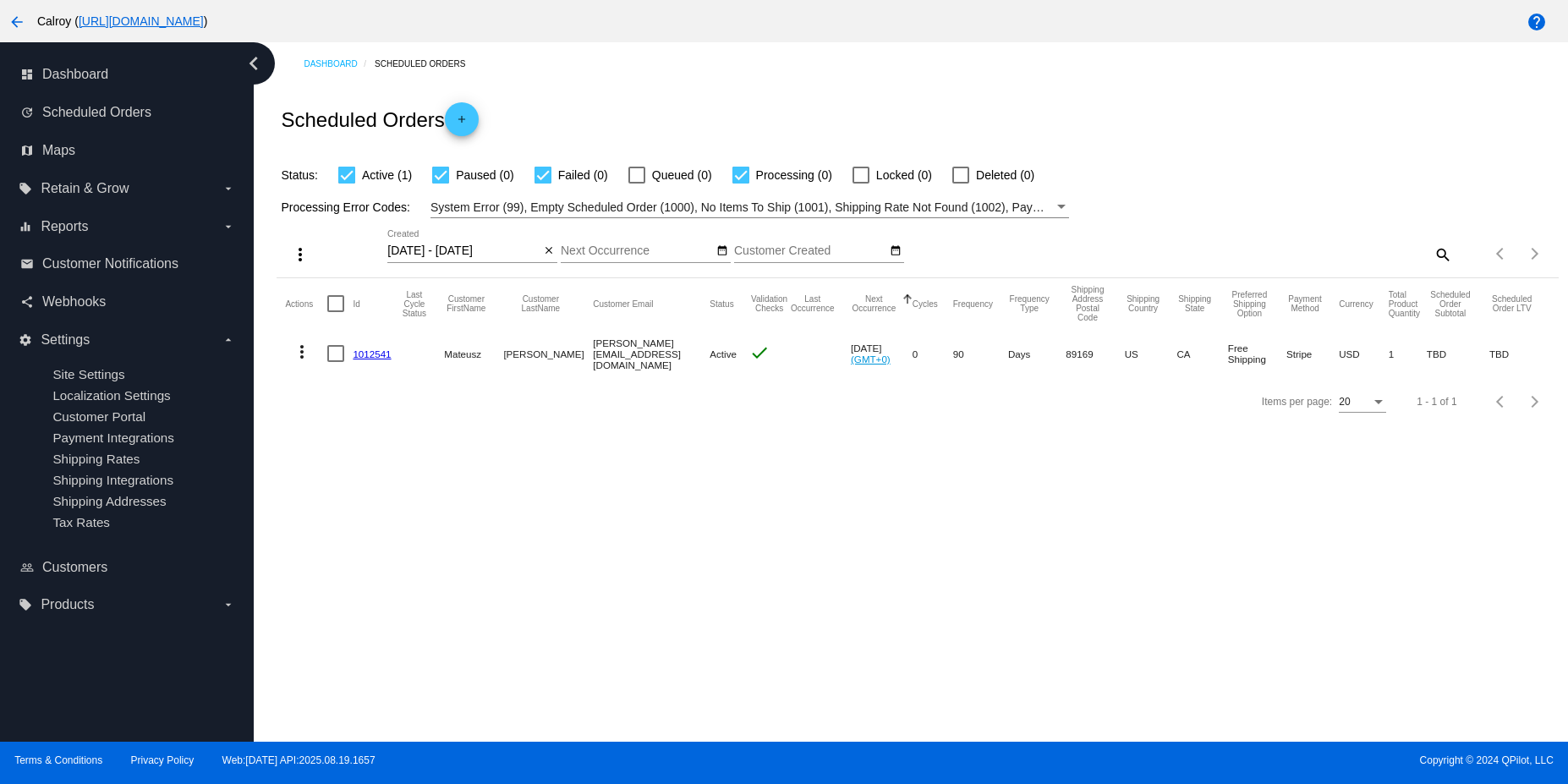
click at [301, 347] on mat-icon "more_vert" at bounding box center [301, 351] width 20 height 20
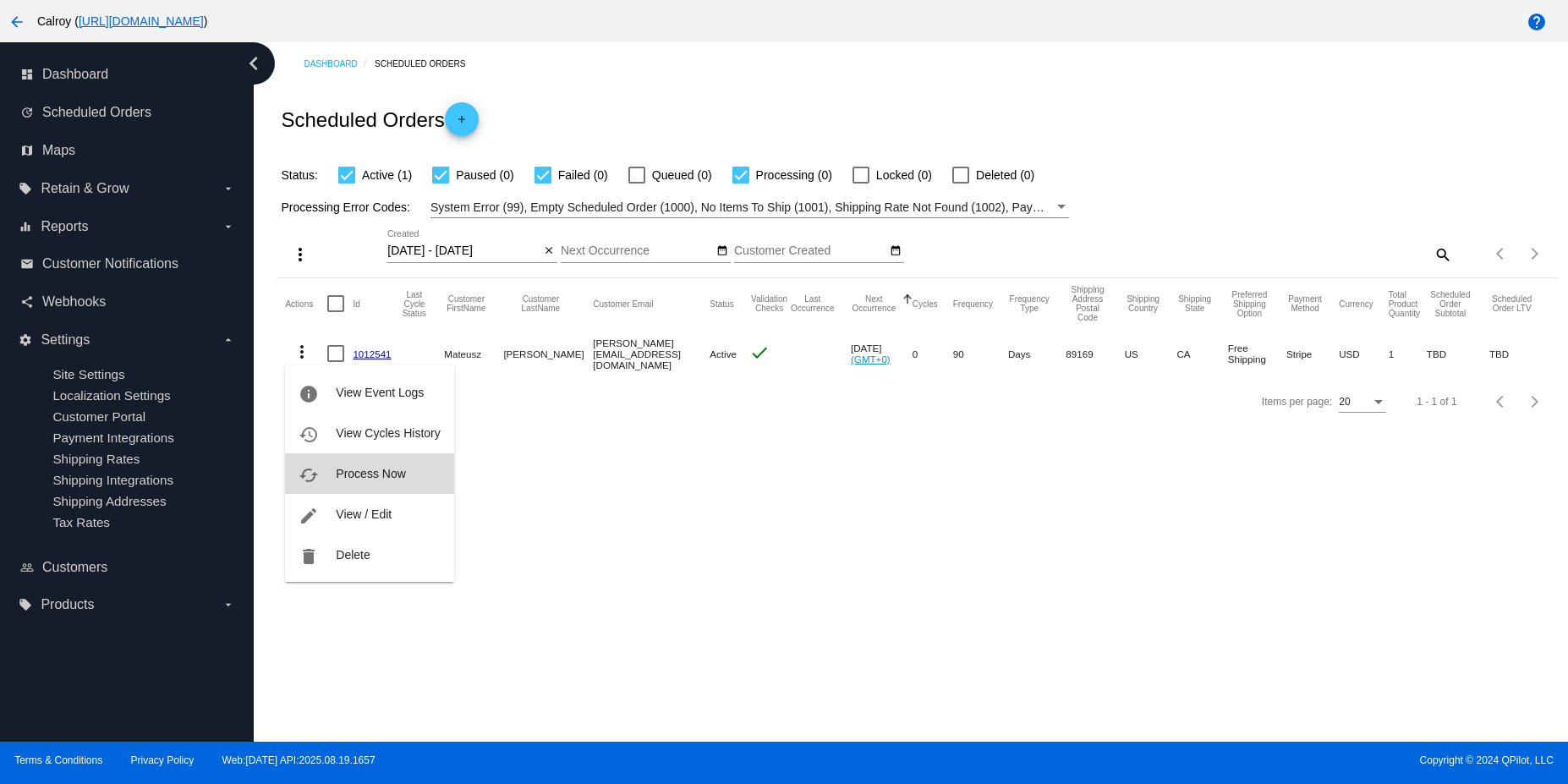
click at [370, 478] on span "Process Now" at bounding box center [370, 474] width 69 height 13
